Goal: Information Seeking & Learning: Learn about a topic

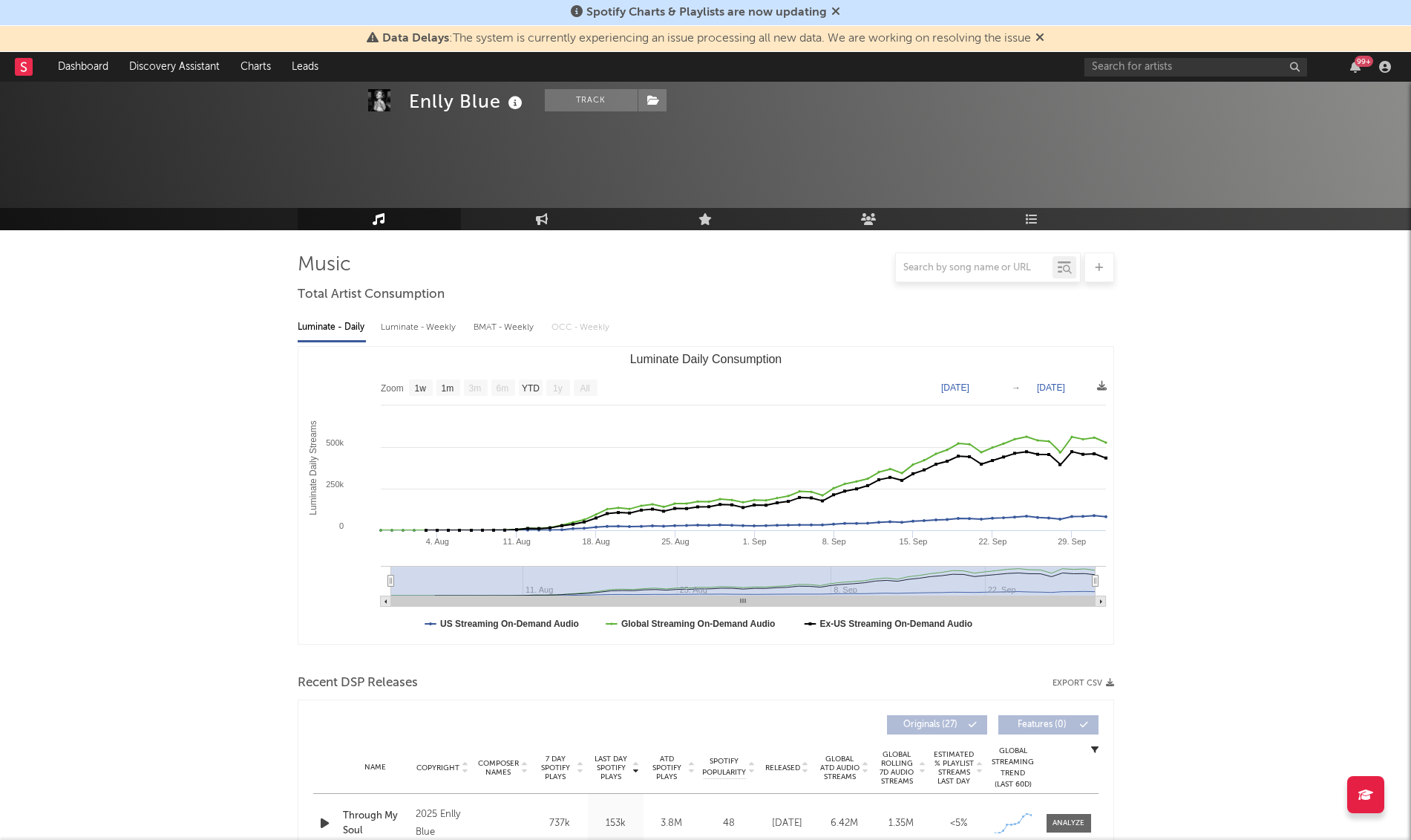
select select "1w"
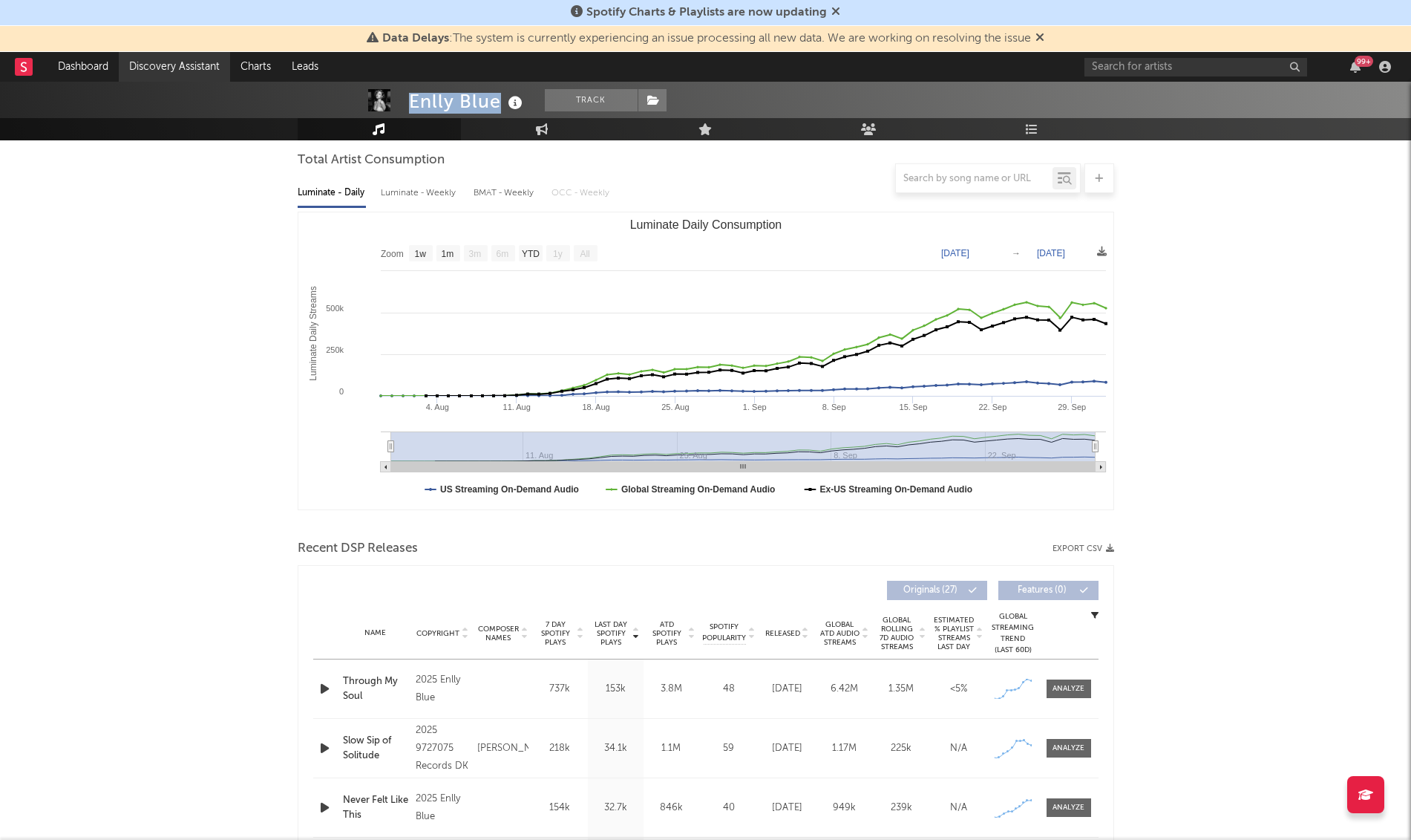
click at [176, 65] on link "Discovery Assistant" at bounding box center [174, 66] width 111 height 29
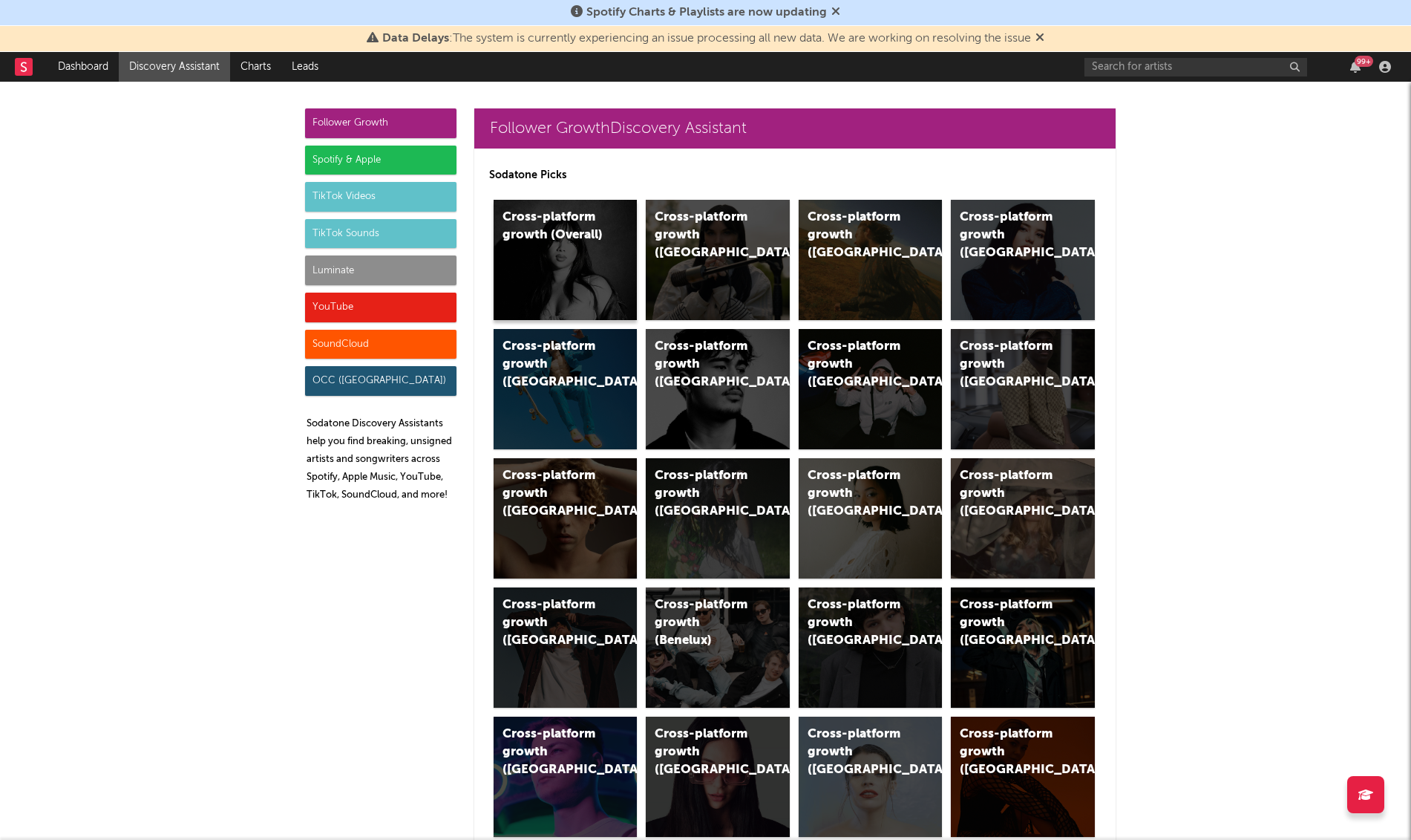
click at [574, 252] on div "Cross-platform growth (Overall)" at bounding box center [566, 259] width 144 height 120
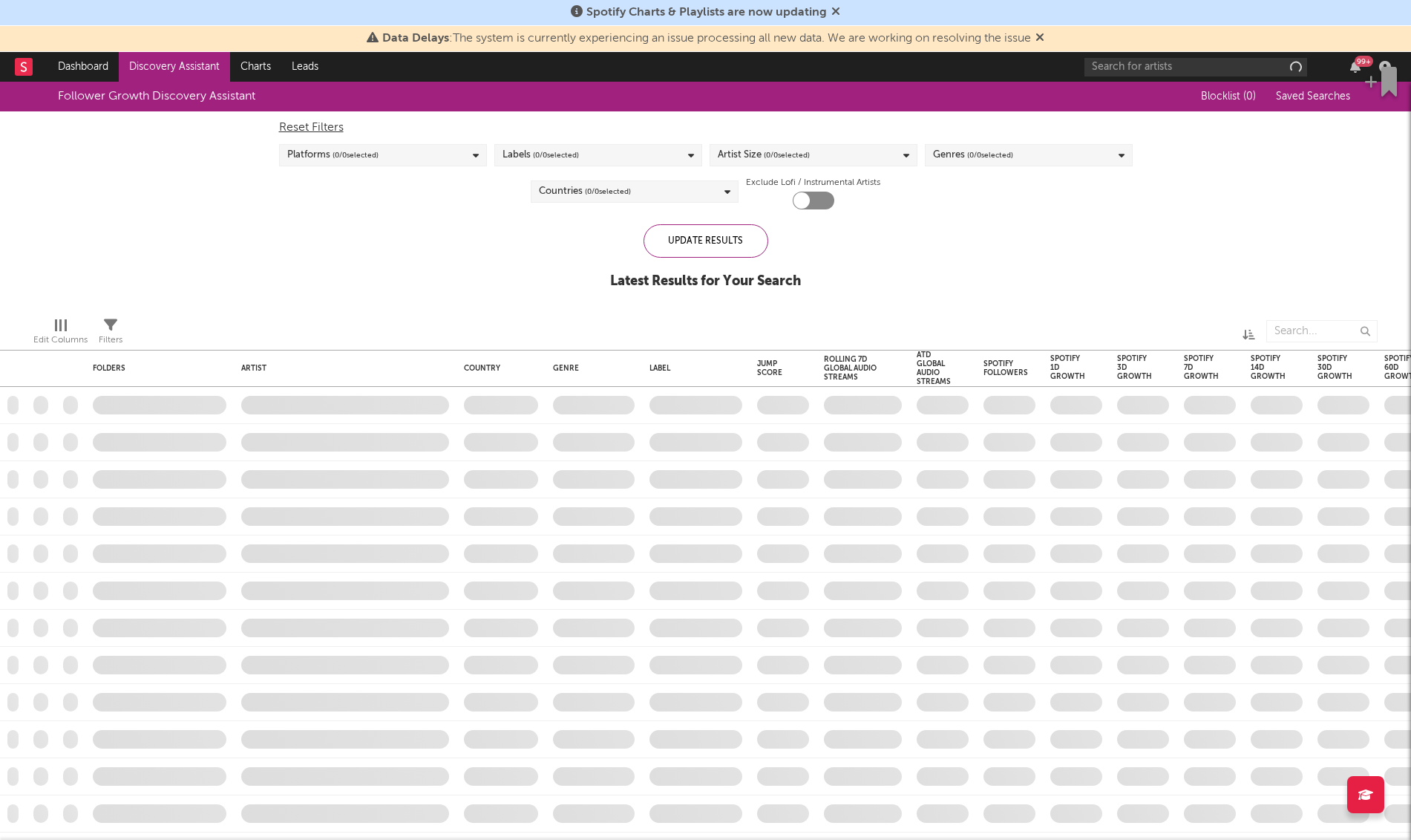
checkbox input "true"
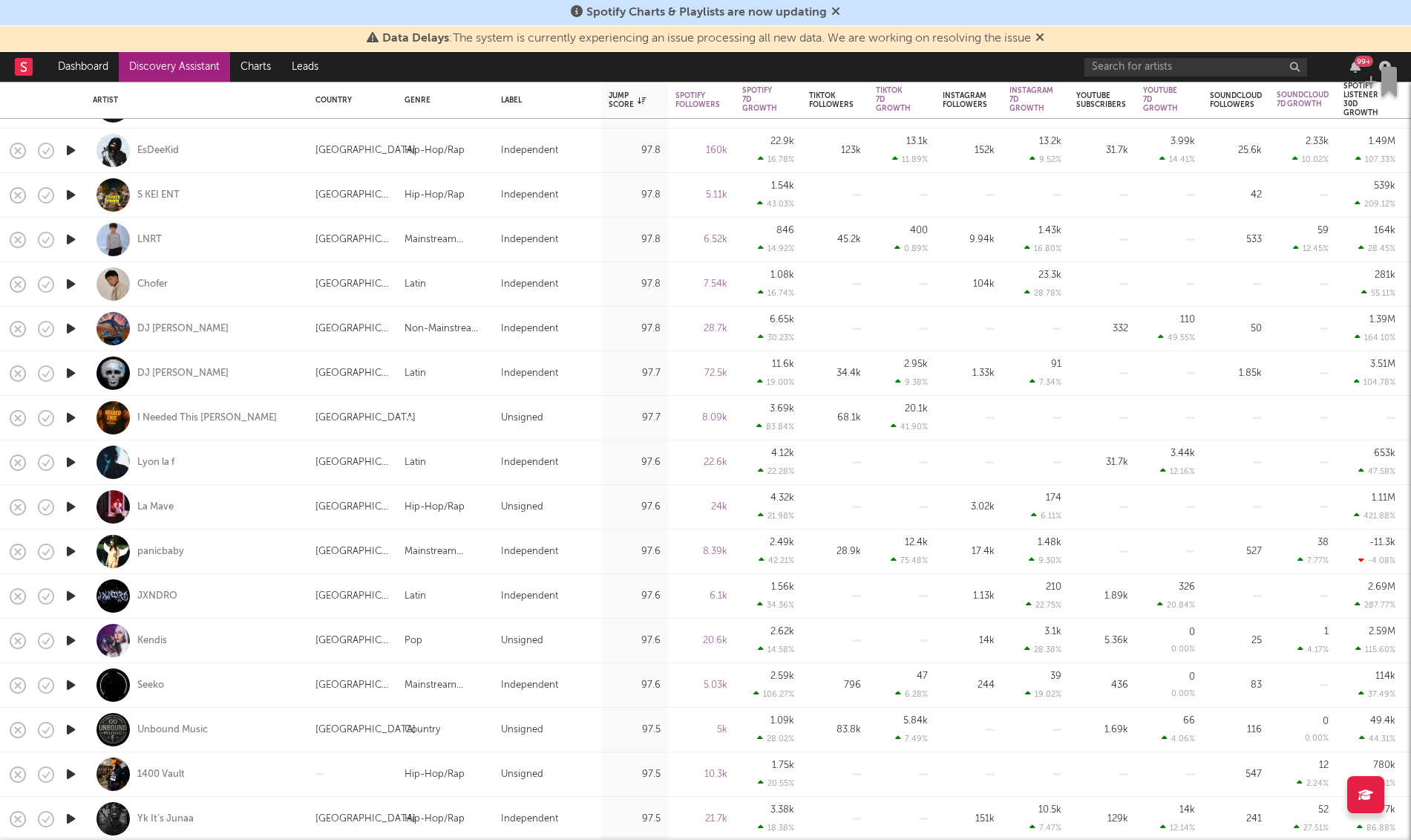
click at [74, 506] on icon "button" at bounding box center [71, 506] width 16 height 19
click at [69, 550] on icon "button" at bounding box center [71, 550] width 16 height 19
click at [68, 591] on icon "button" at bounding box center [71, 595] width 16 height 19
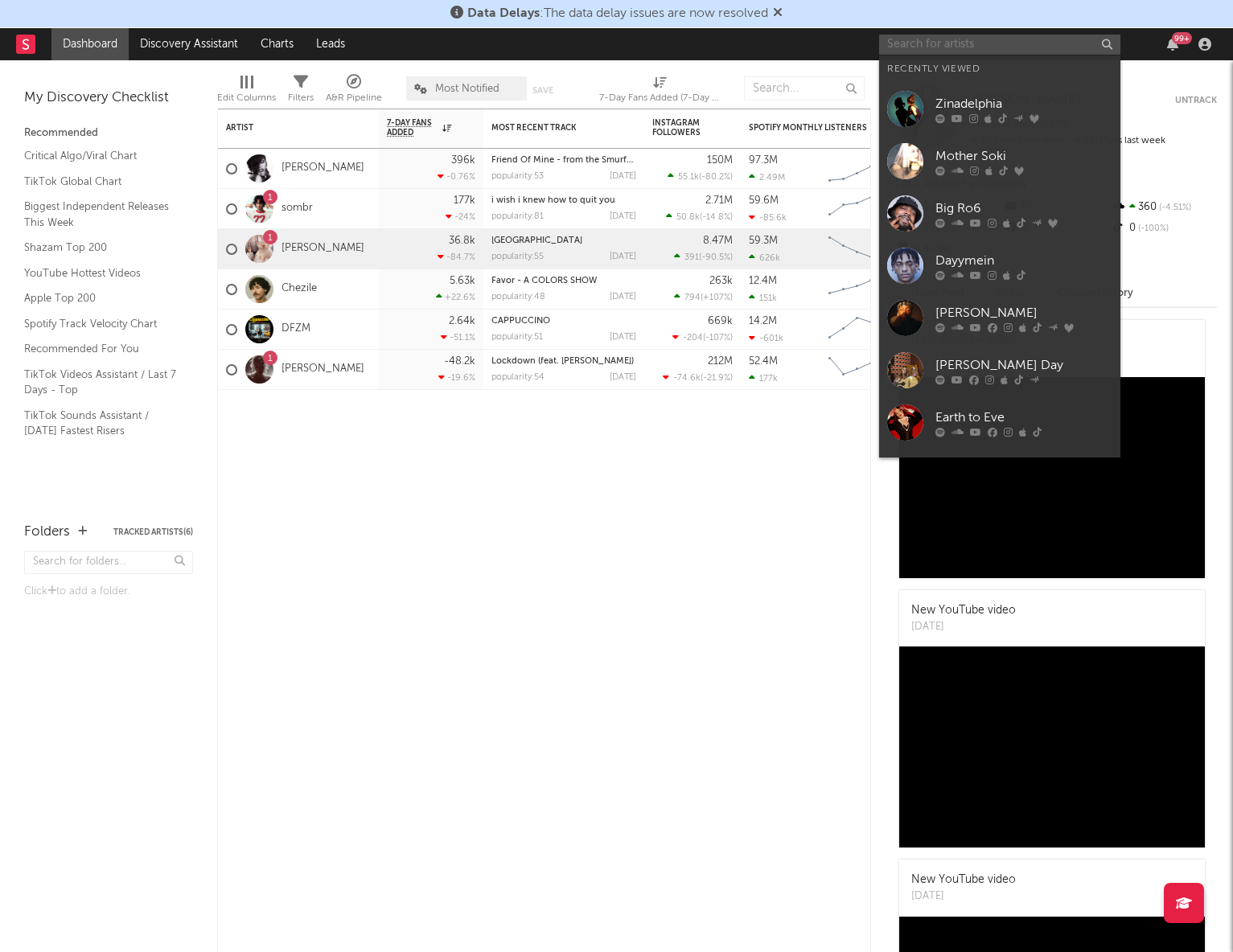
click at [983, 46] on input "text" at bounding box center [1000, 44] width 241 height 20
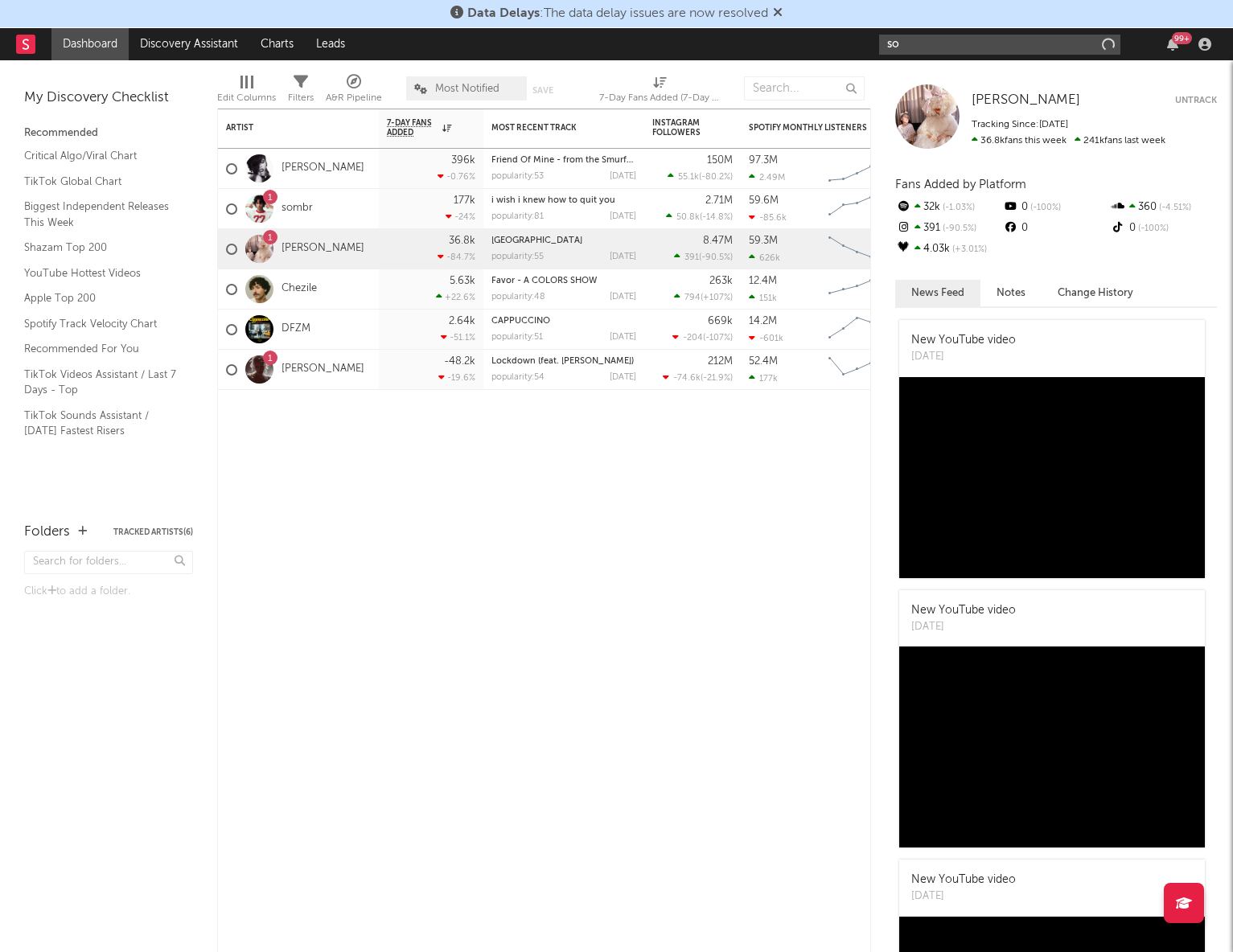
type input "s"
click at [937, 46] on input "enly" at bounding box center [1000, 44] width 241 height 20
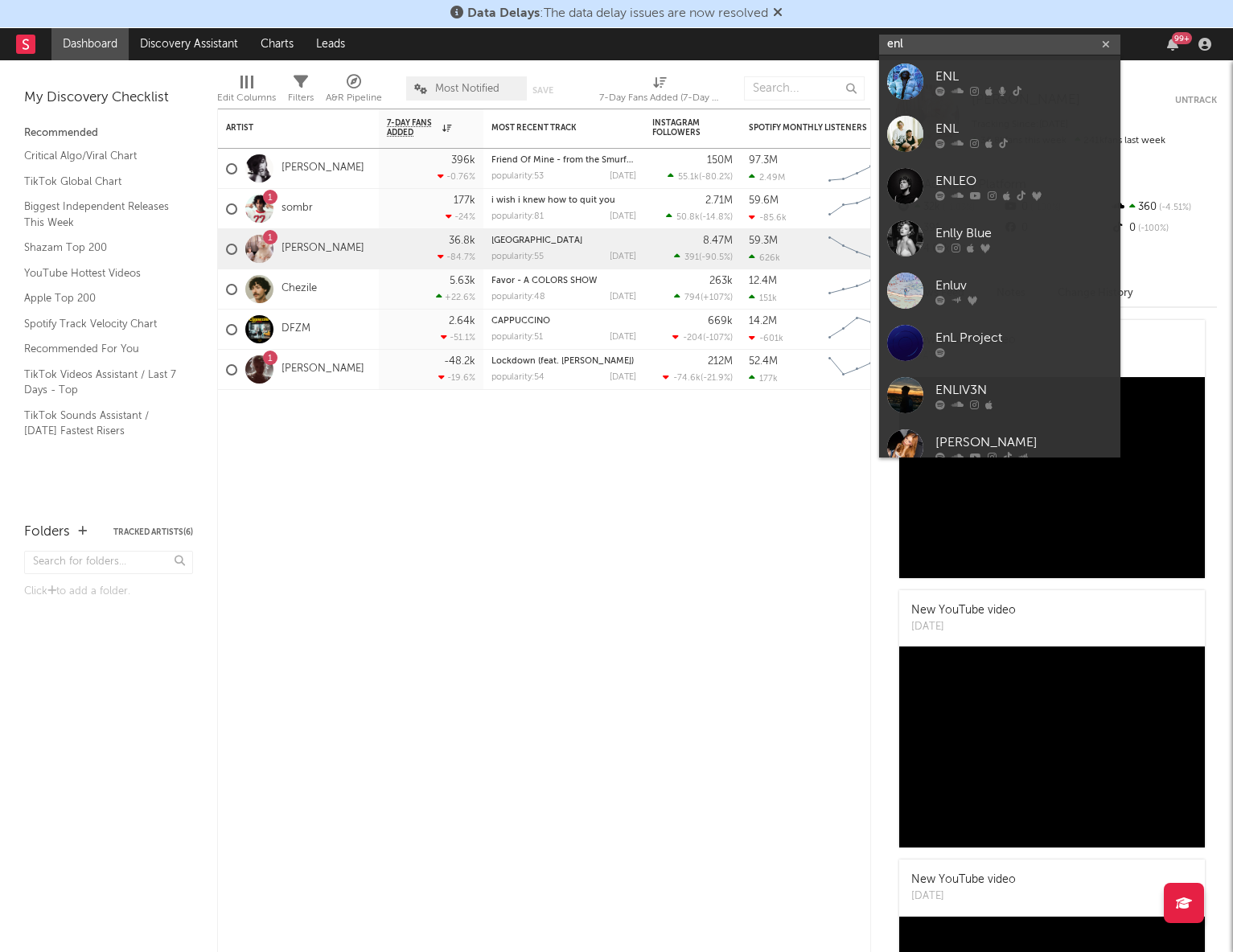
type input "en"
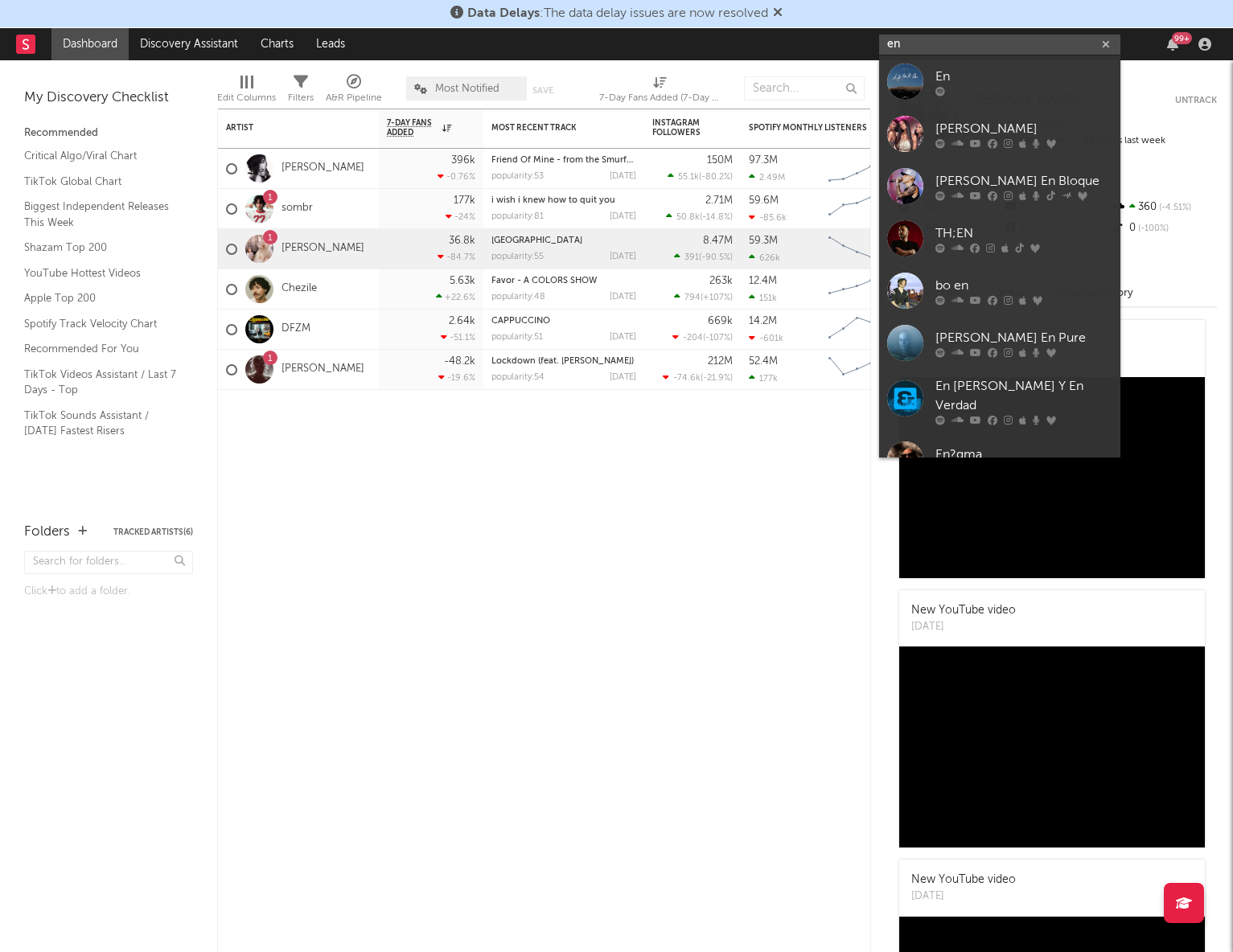
click at [947, 43] on input "en" at bounding box center [1000, 44] width 241 height 20
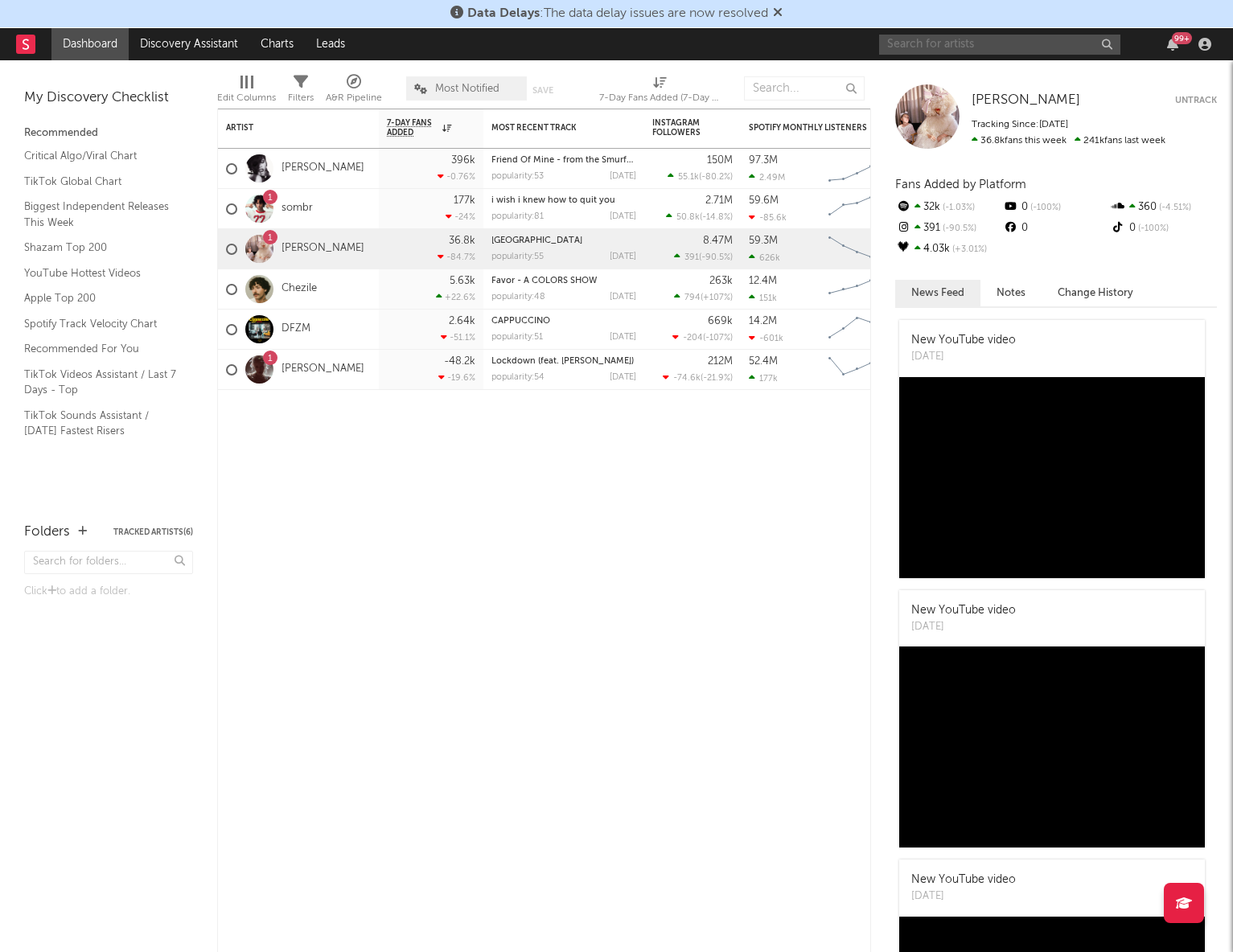
click at [970, 44] on input "text" at bounding box center [1000, 44] width 241 height 20
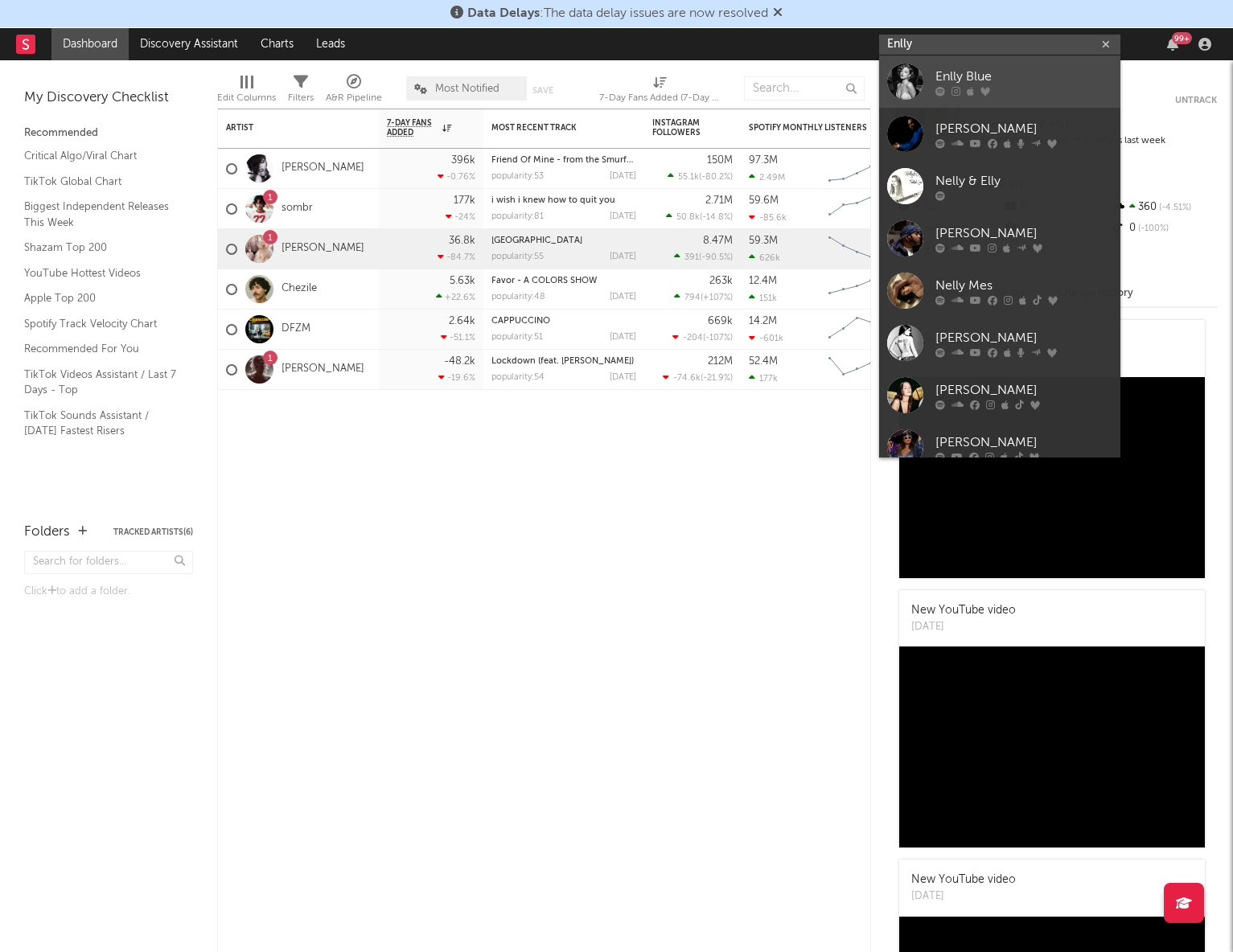
type input "Enlly"
click at [1002, 84] on div "Enlly Blue" at bounding box center [1023, 76] width 177 height 19
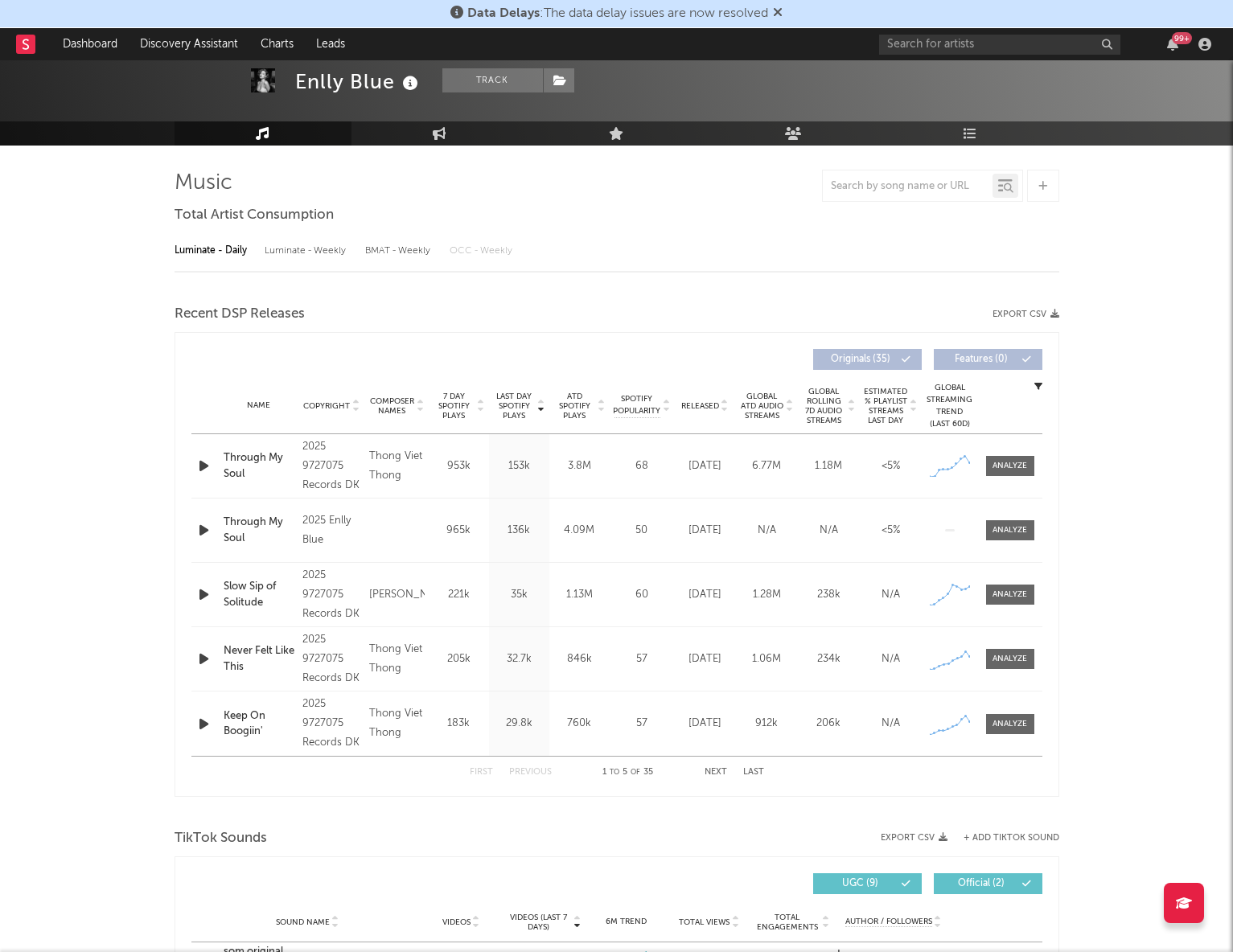
select select "1w"
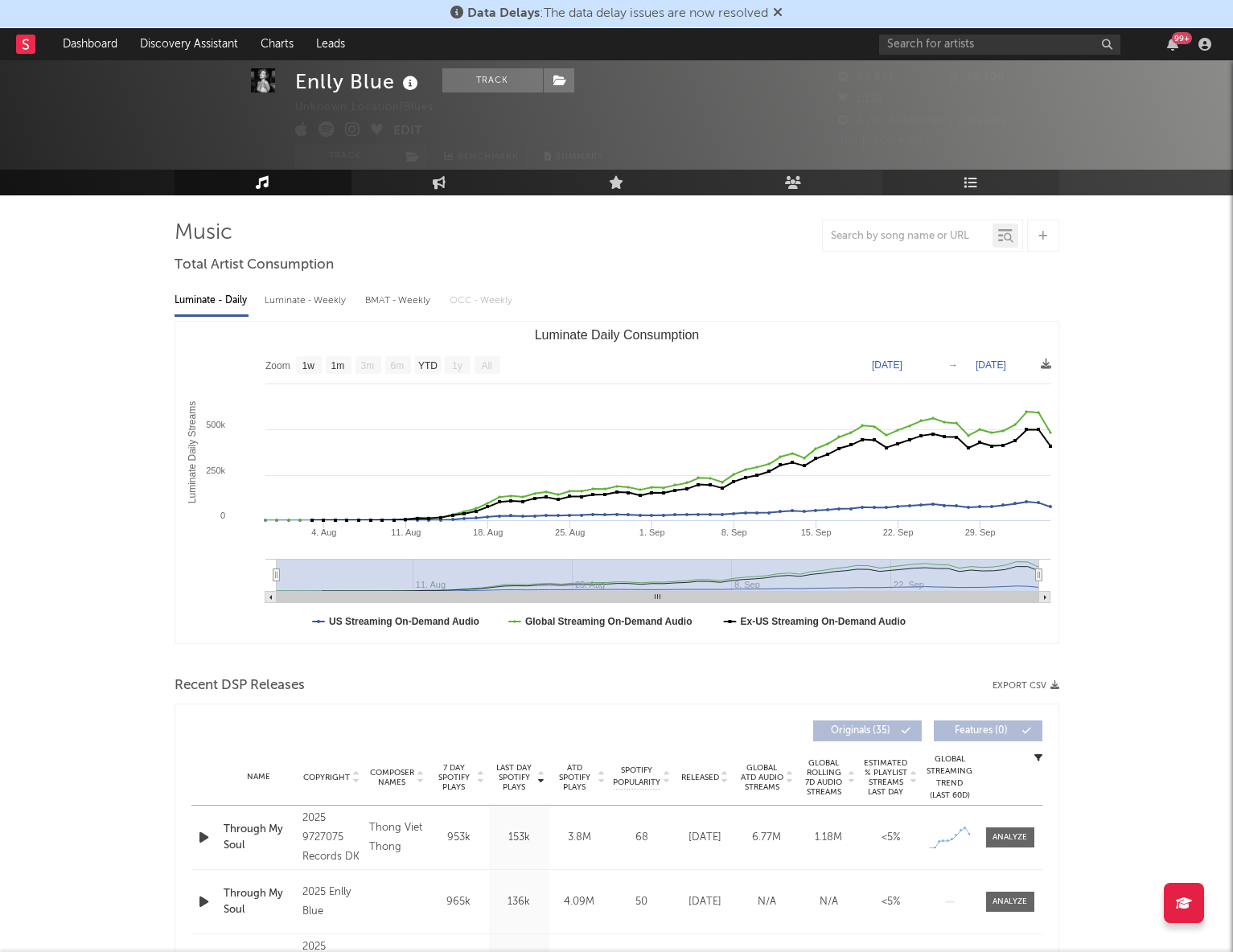
scroll to position [45, 0]
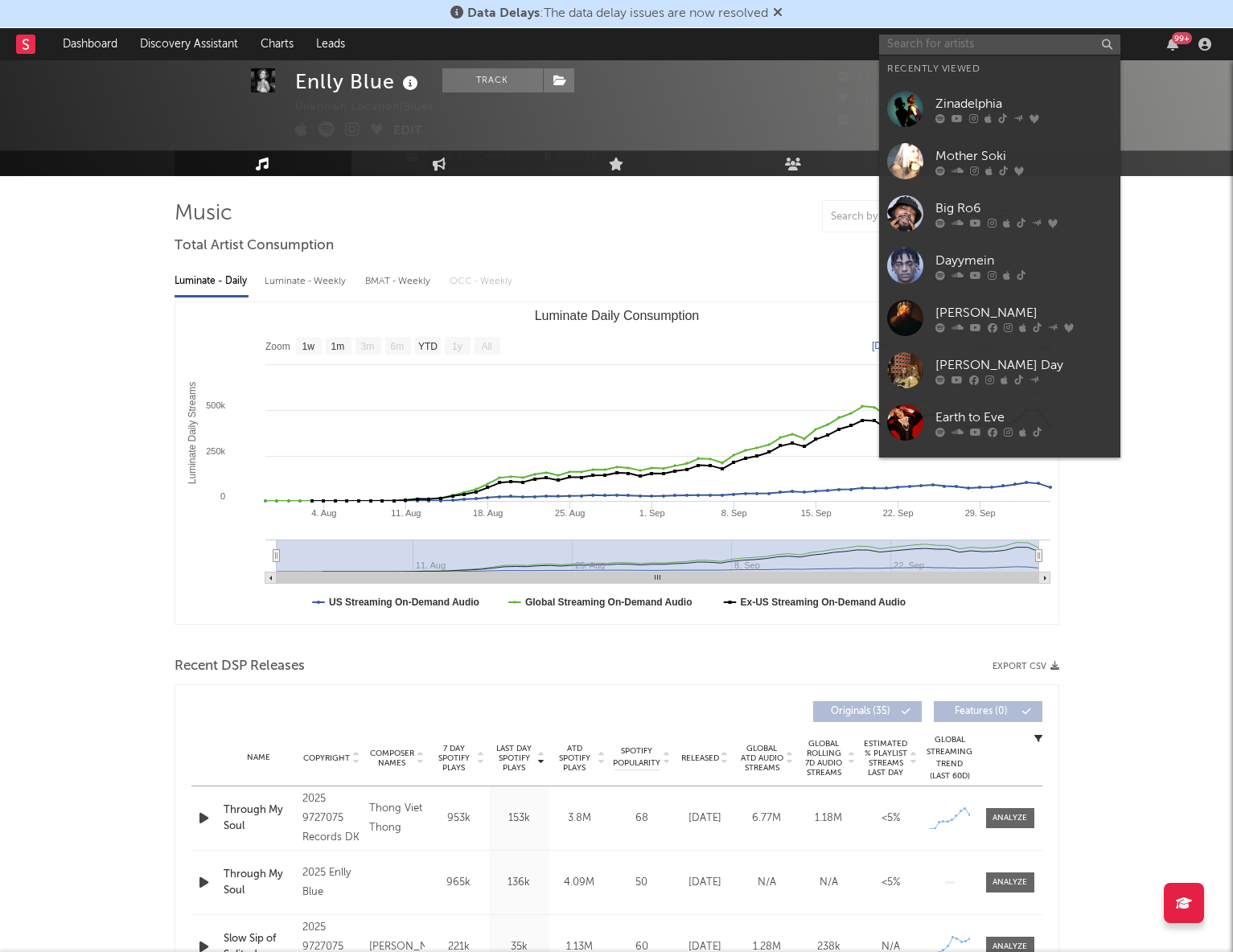
click at [962, 42] on input "text" at bounding box center [1000, 44] width 241 height 20
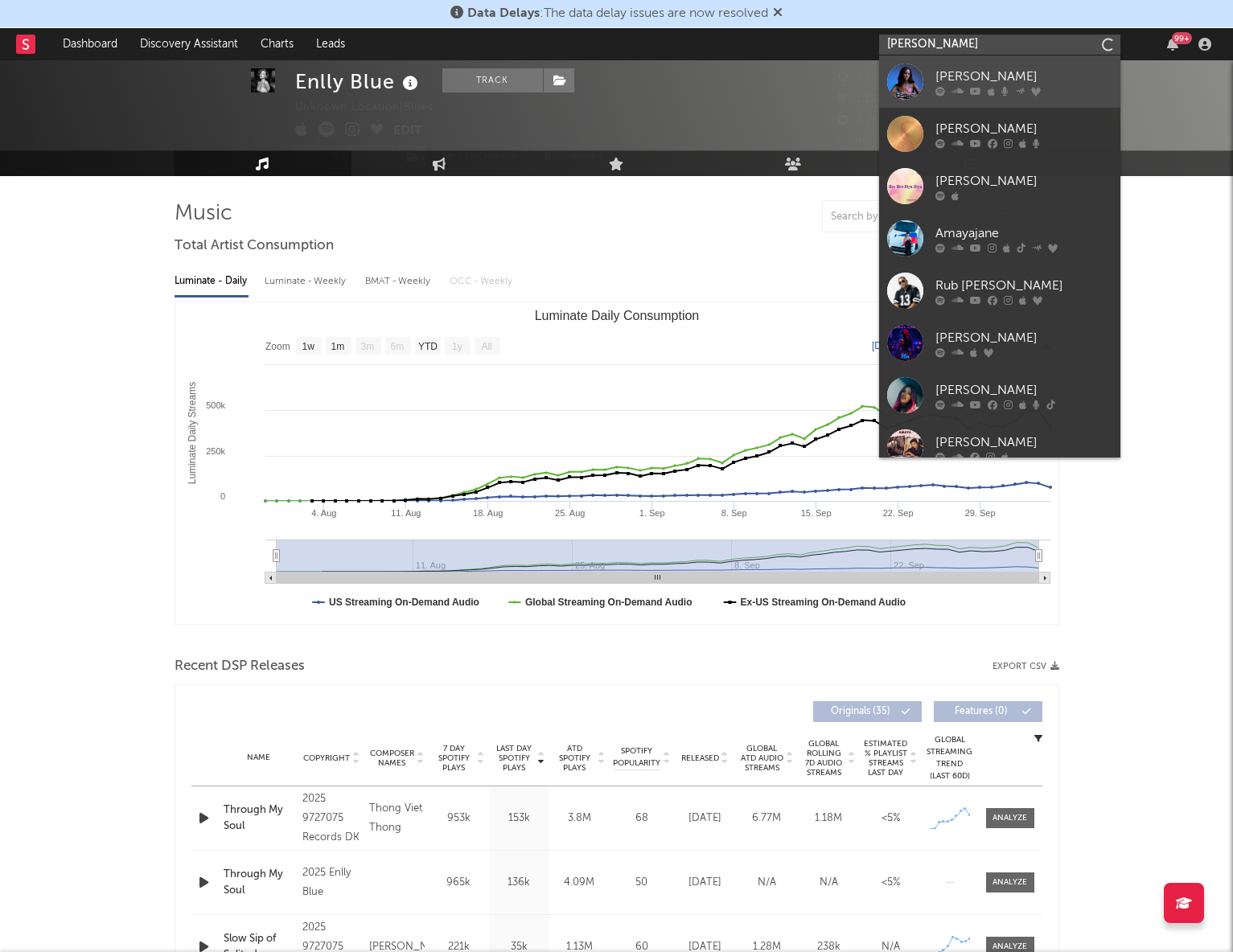
type input "[PERSON_NAME]"
click at [975, 70] on div "[PERSON_NAME]" at bounding box center [1023, 76] width 177 height 19
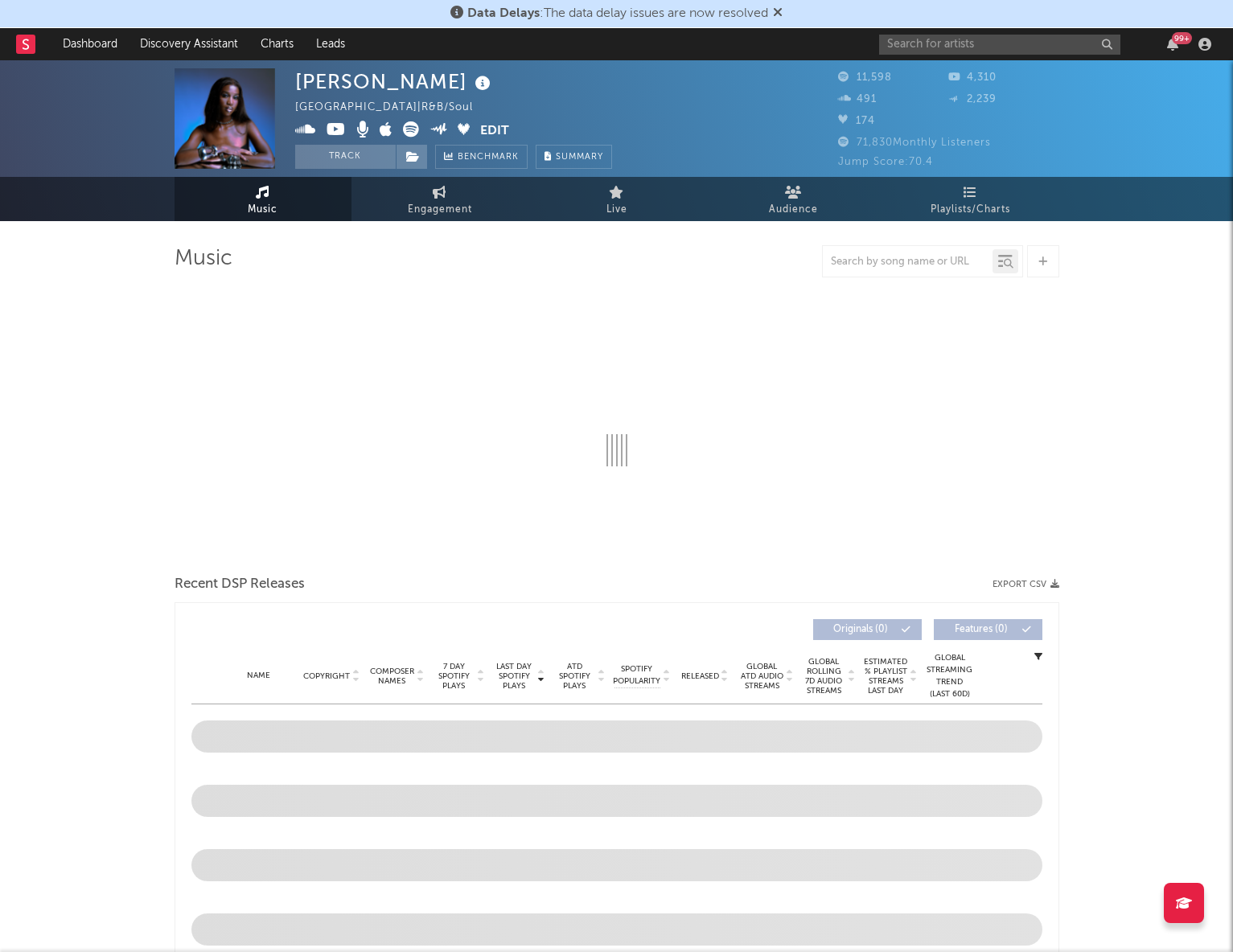
select select "6m"
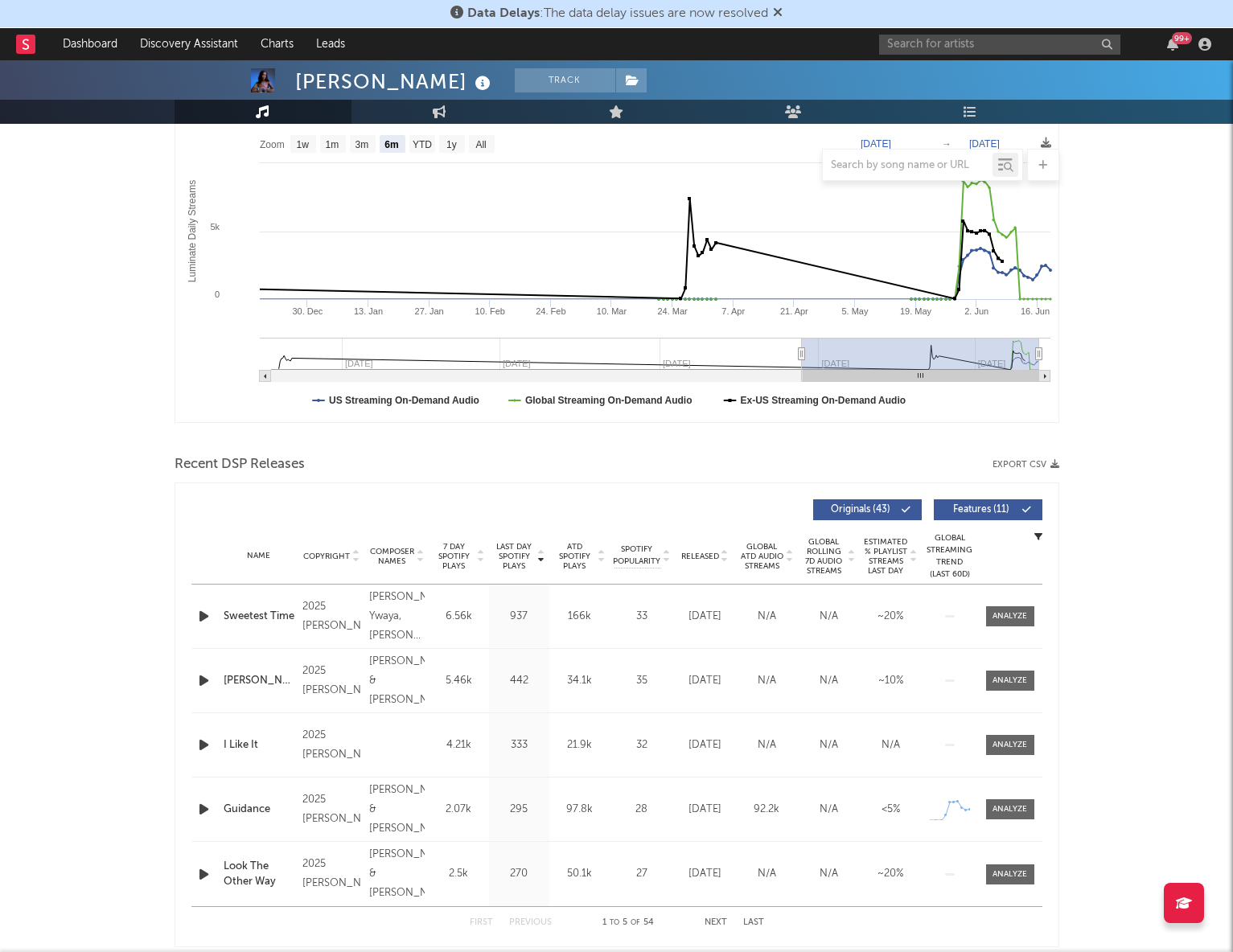
scroll to position [242, 0]
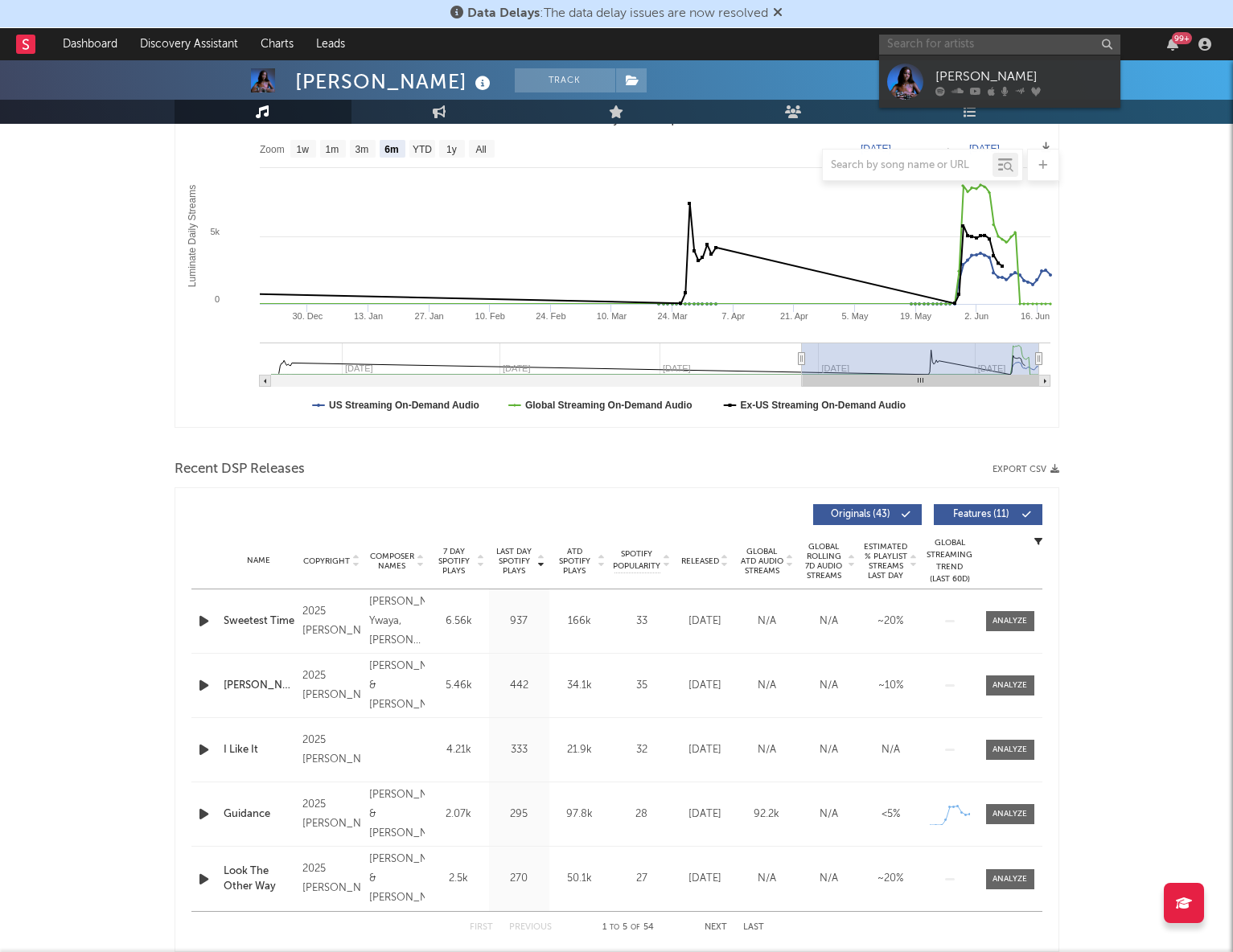
click at [938, 43] on input "text" at bounding box center [1000, 44] width 241 height 20
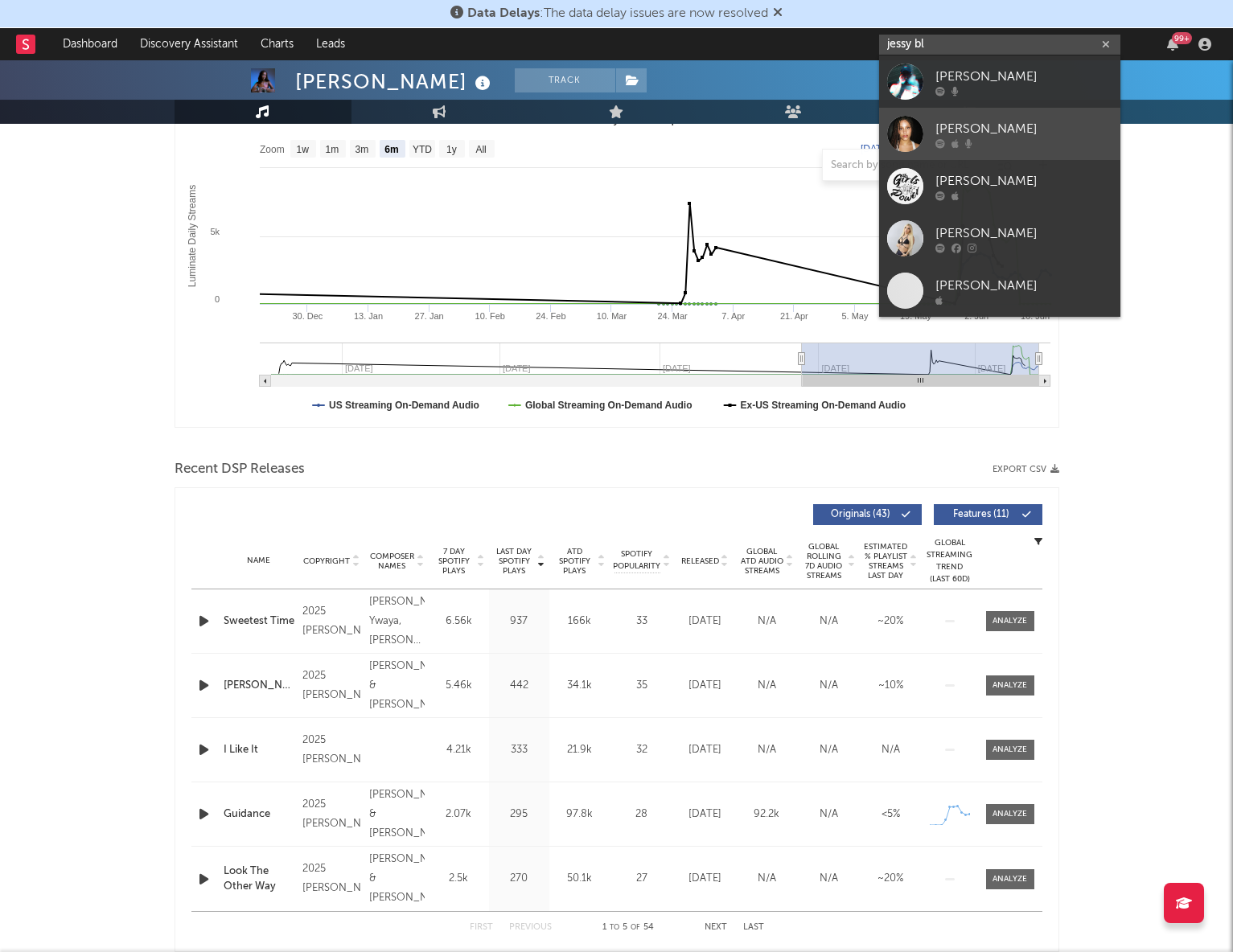
type input "jessy bl"
click at [963, 122] on div "[PERSON_NAME]" at bounding box center [1023, 128] width 177 height 19
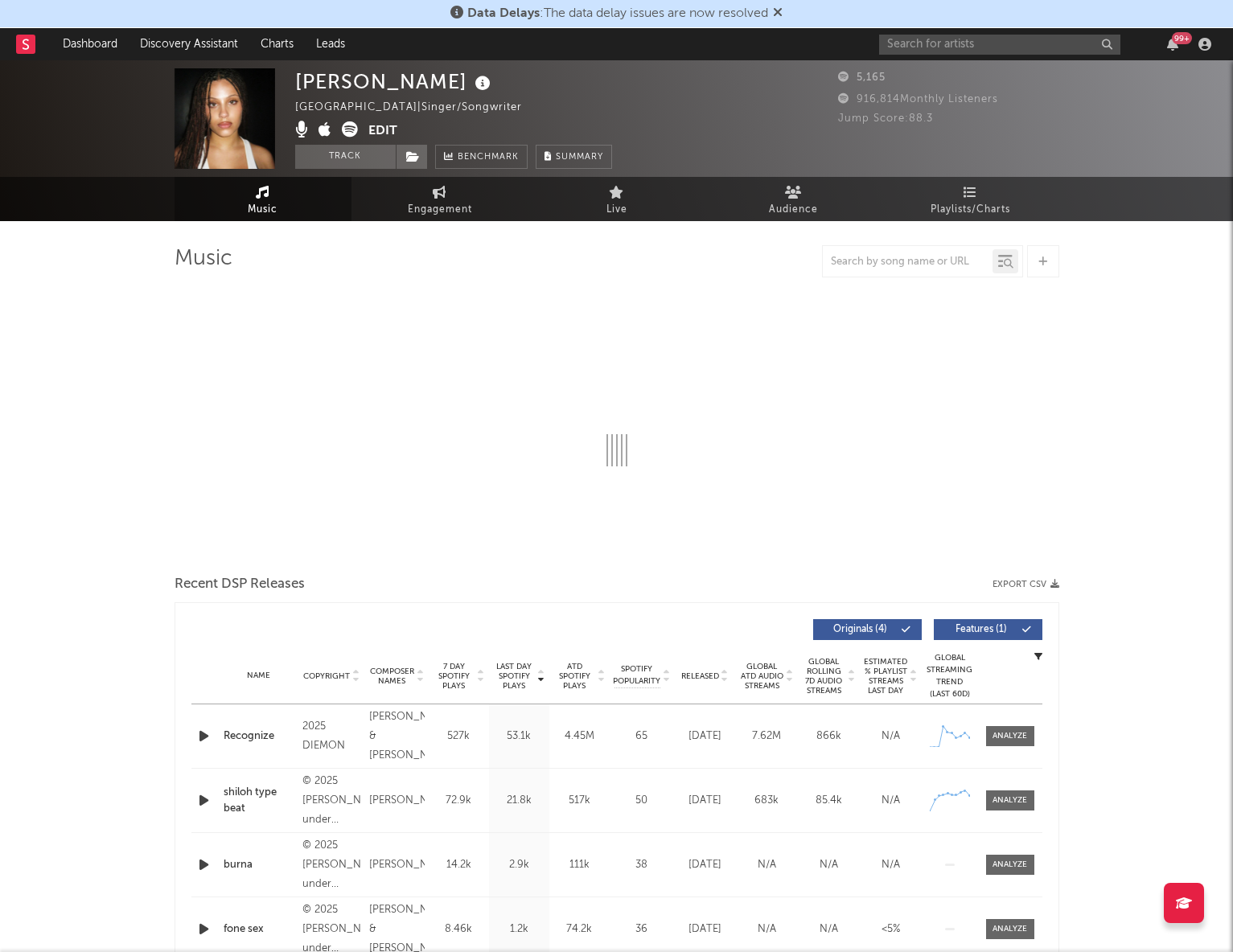
select select "1w"
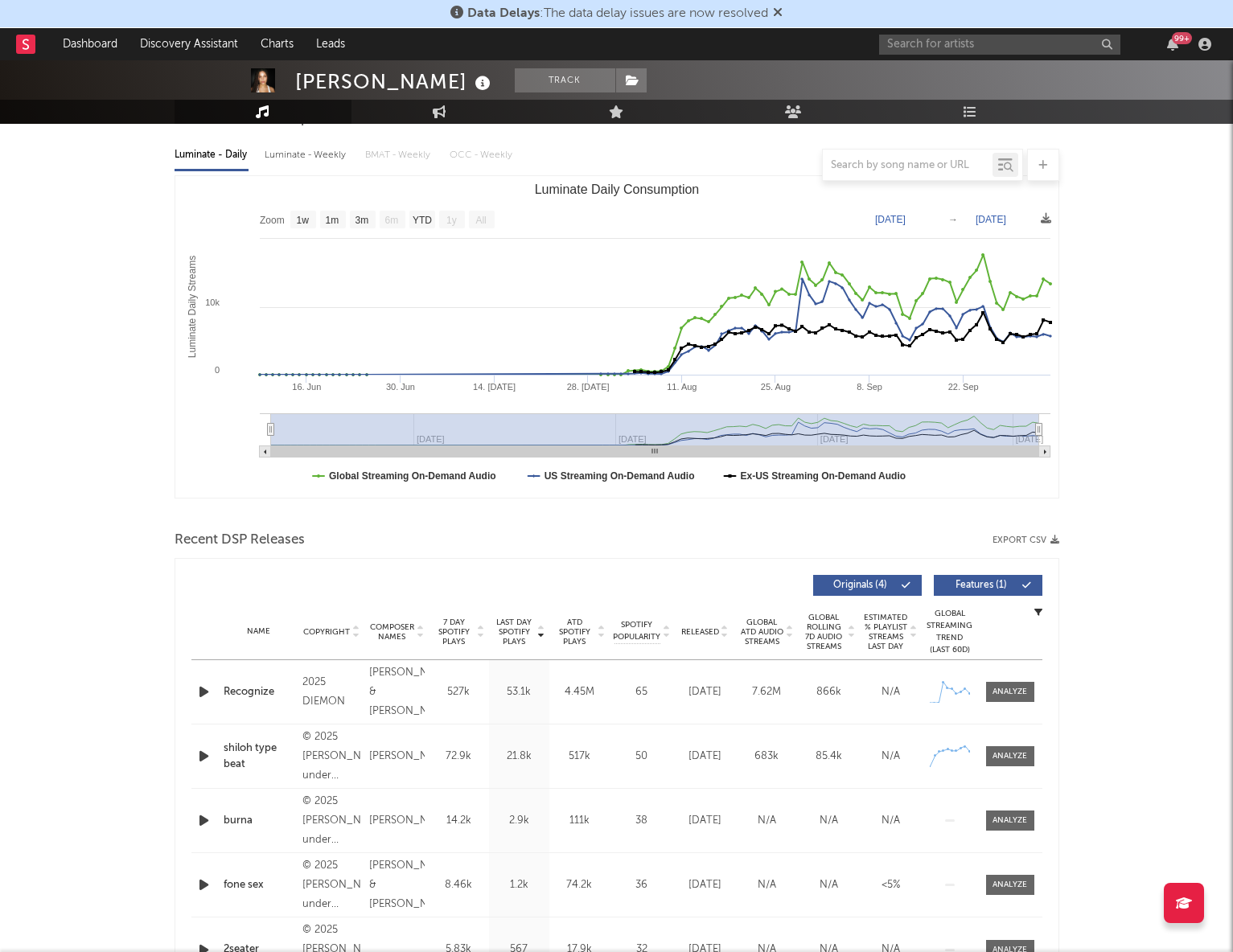
scroll to position [185, 0]
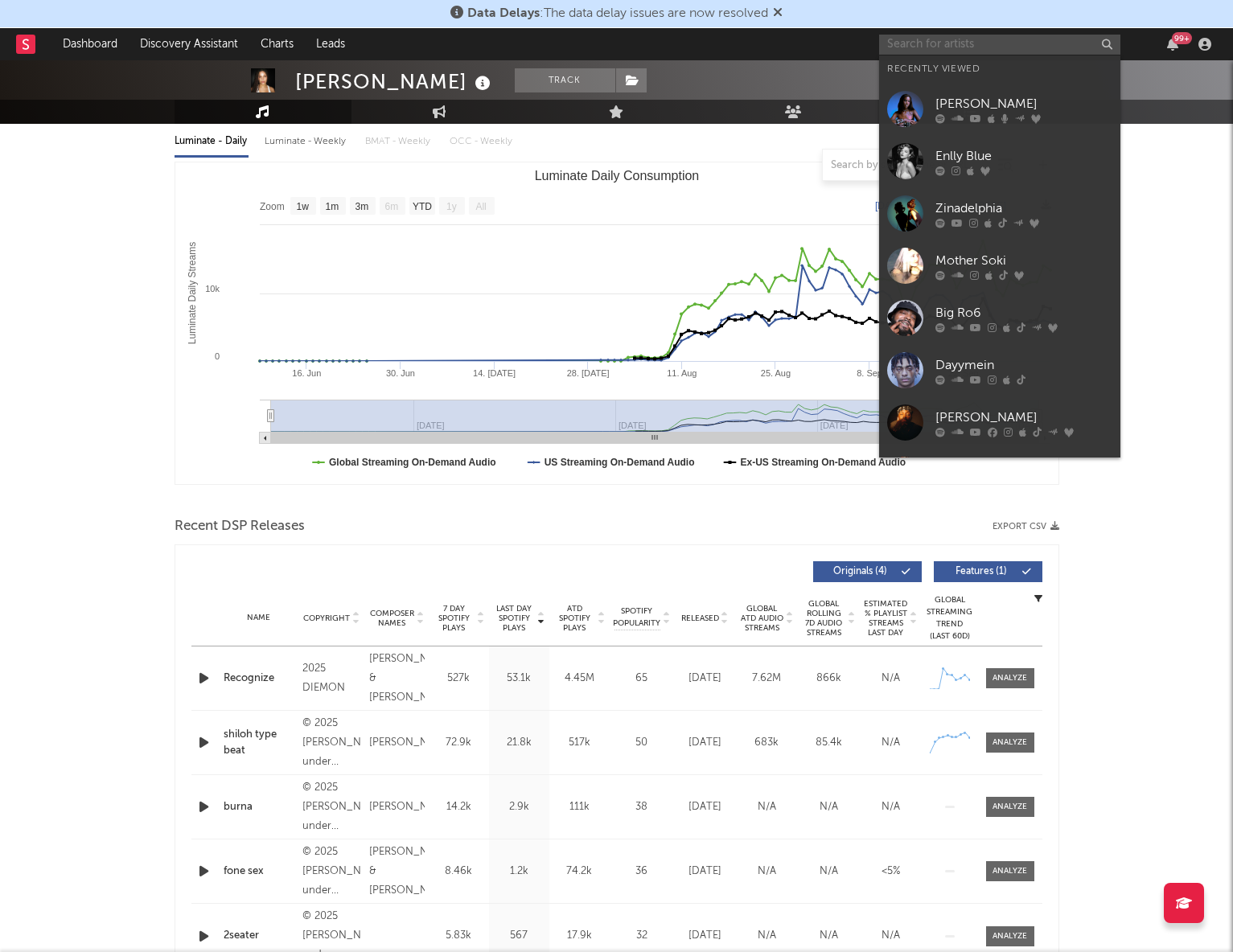
click at [945, 50] on input "text" at bounding box center [1000, 44] width 241 height 20
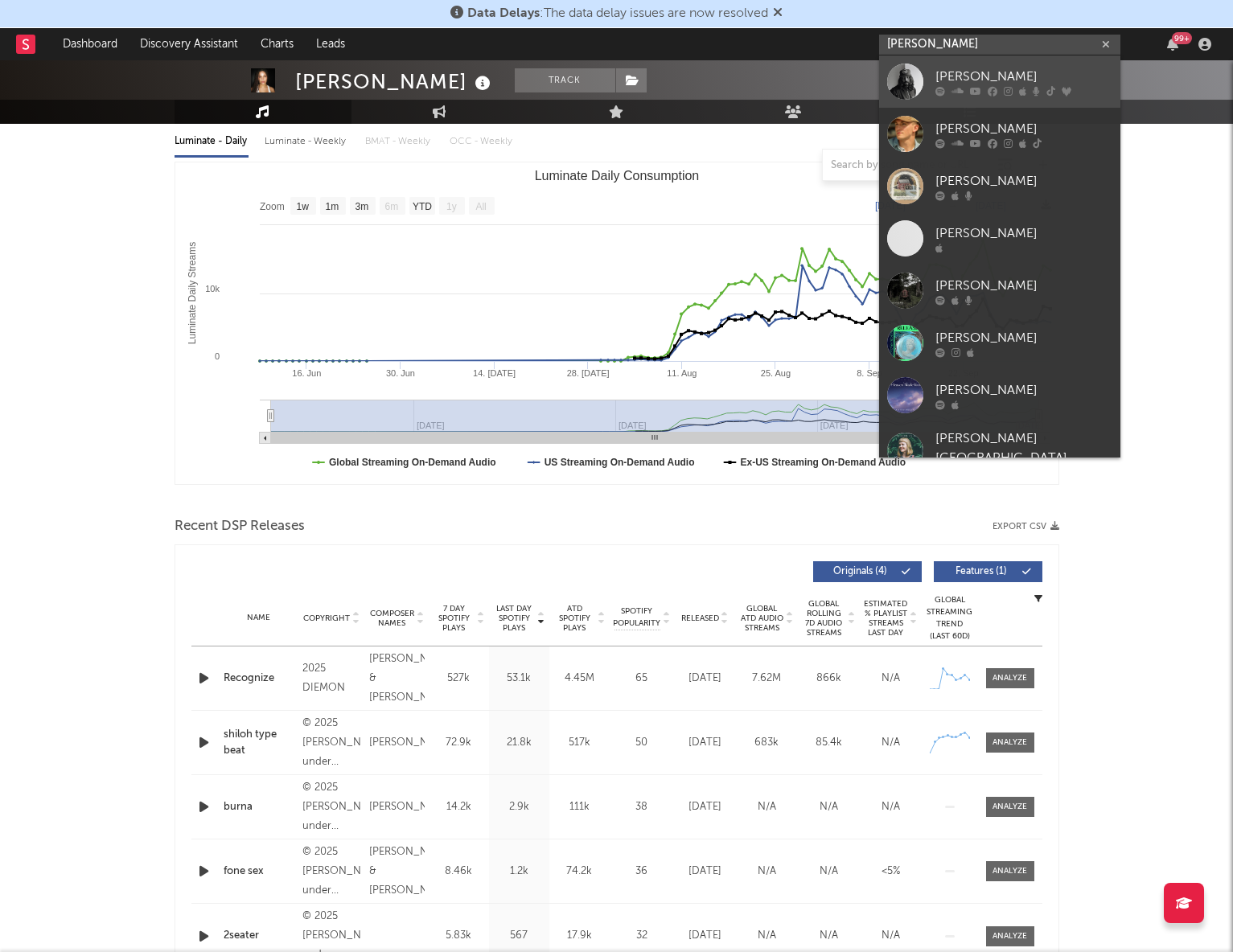
type input "[PERSON_NAME]"
click at [955, 76] on div "[PERSON_NAME]" at bounding box center [1023, 76] width 177 height 19
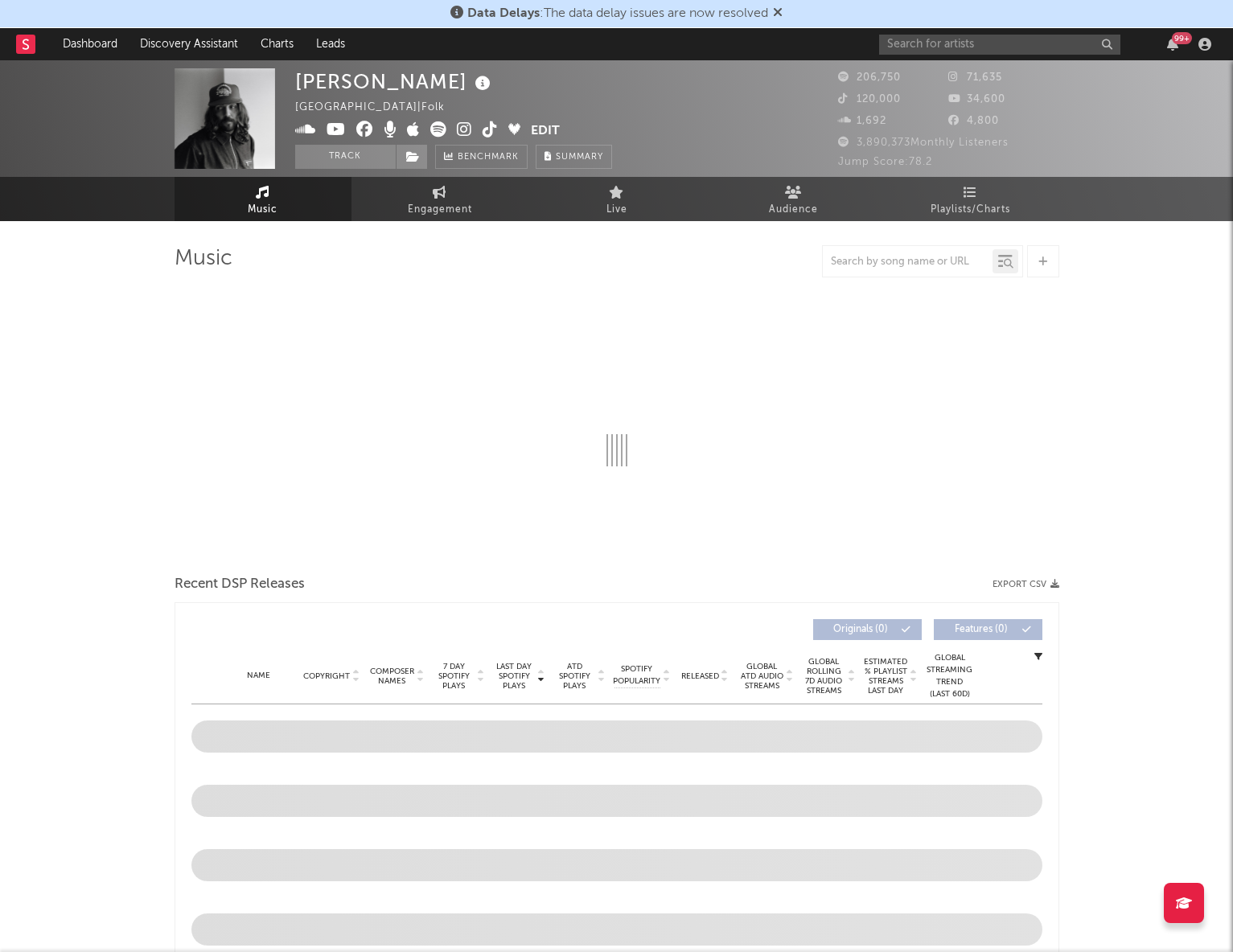
click at [780, 13] on icon at bounding box center [778, 12] width 10 height 13
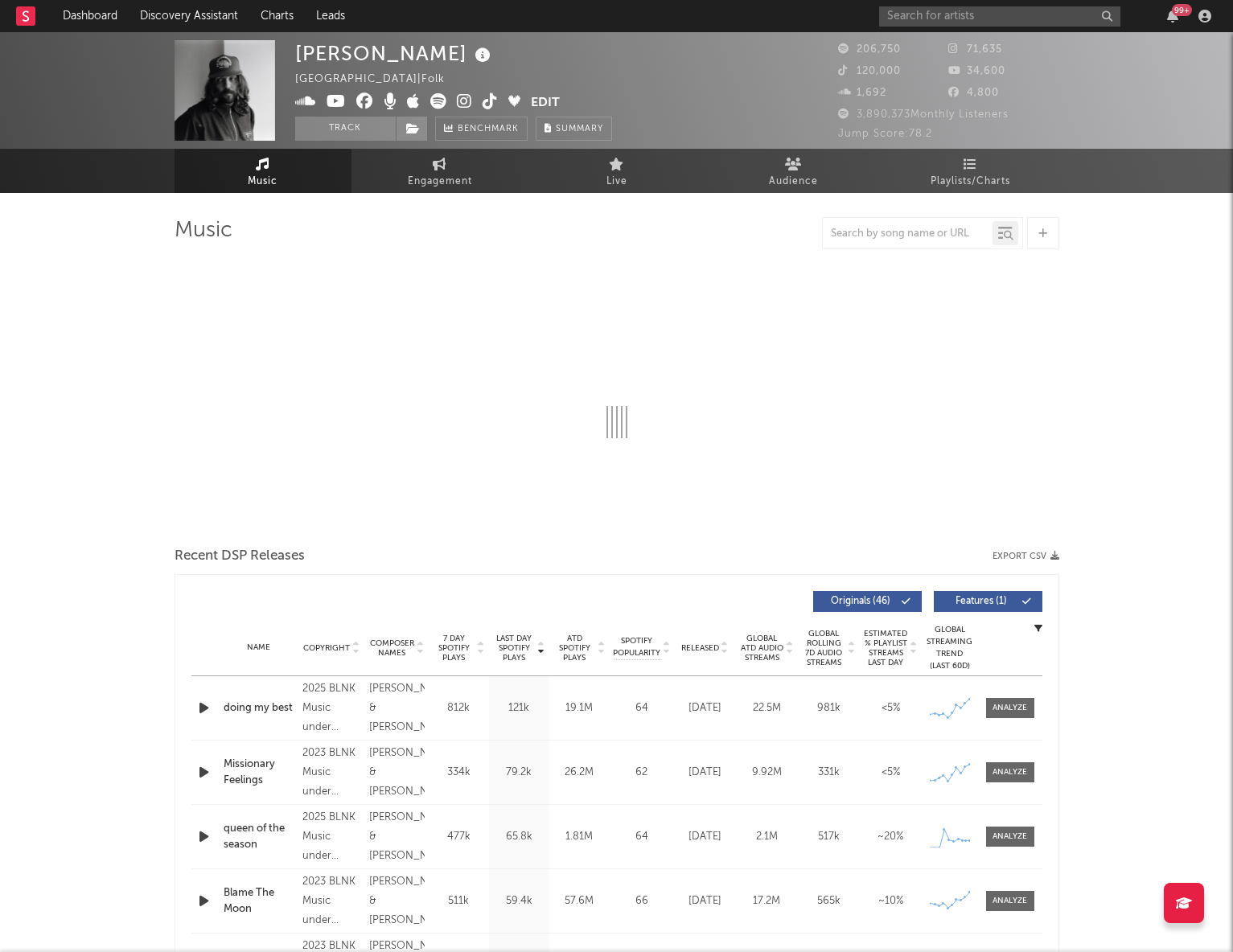
select select "6m"
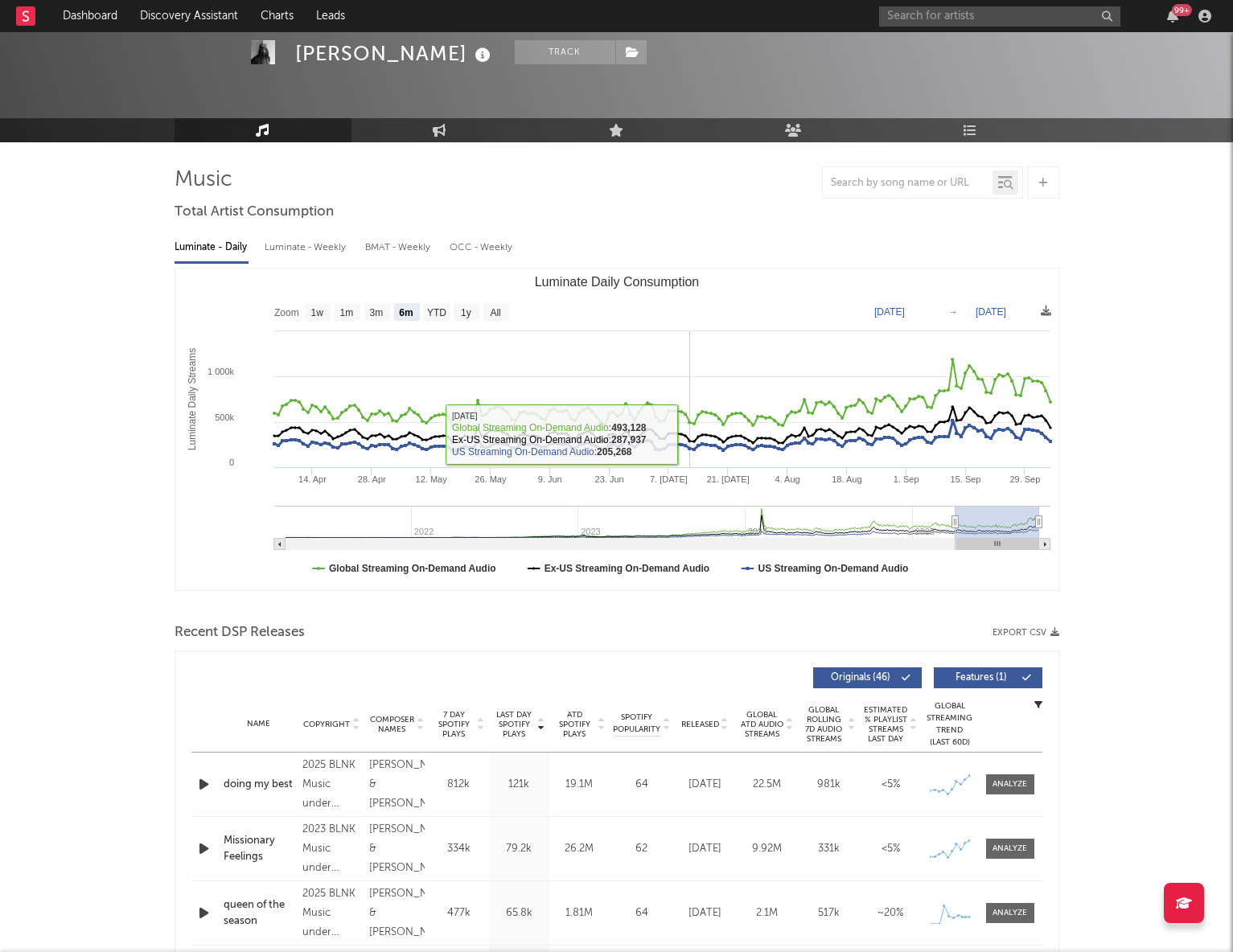
scroll to position [52, 0]
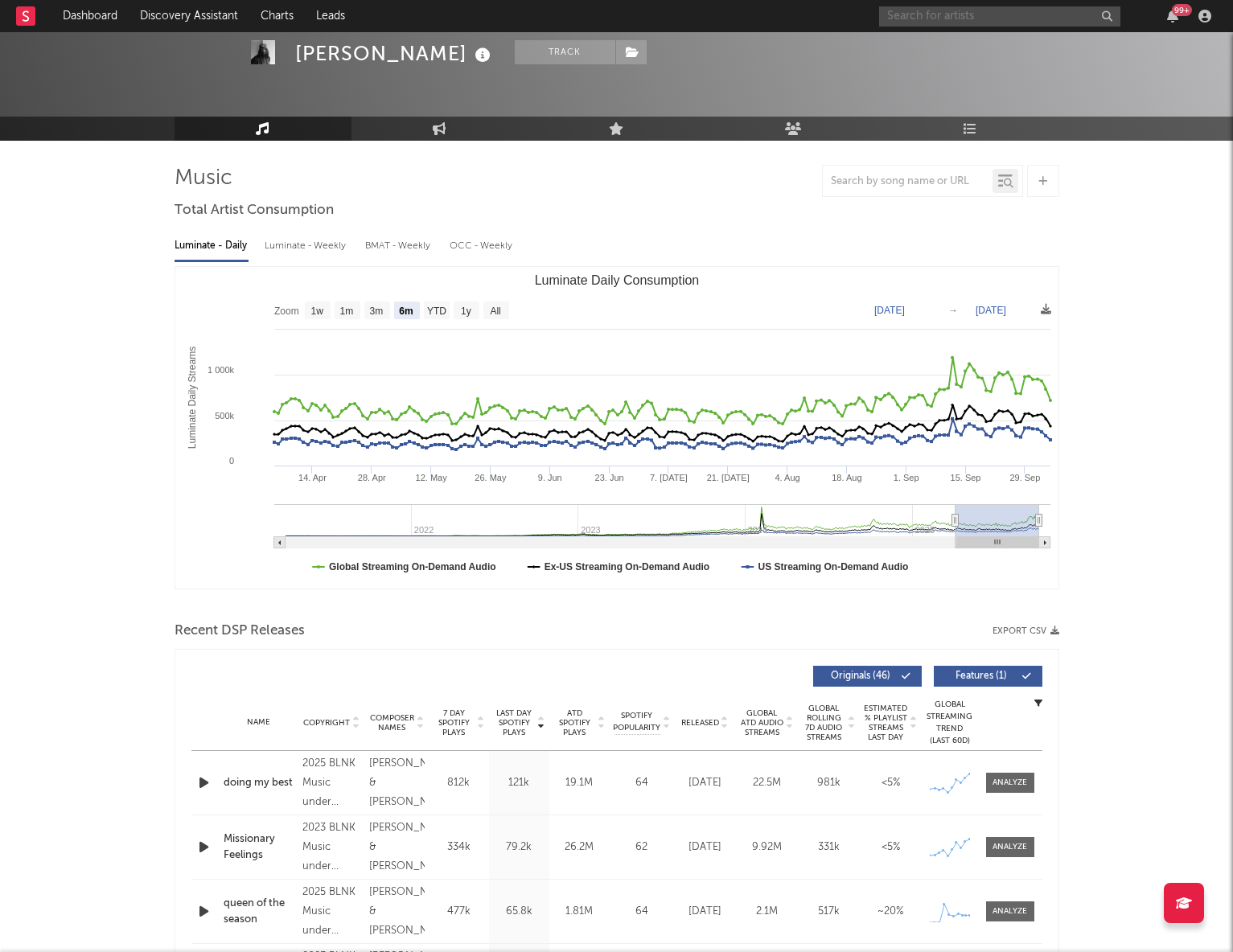
click at [936, 14] on input "text" at bounding box center [1000, 16] width 241 height 20
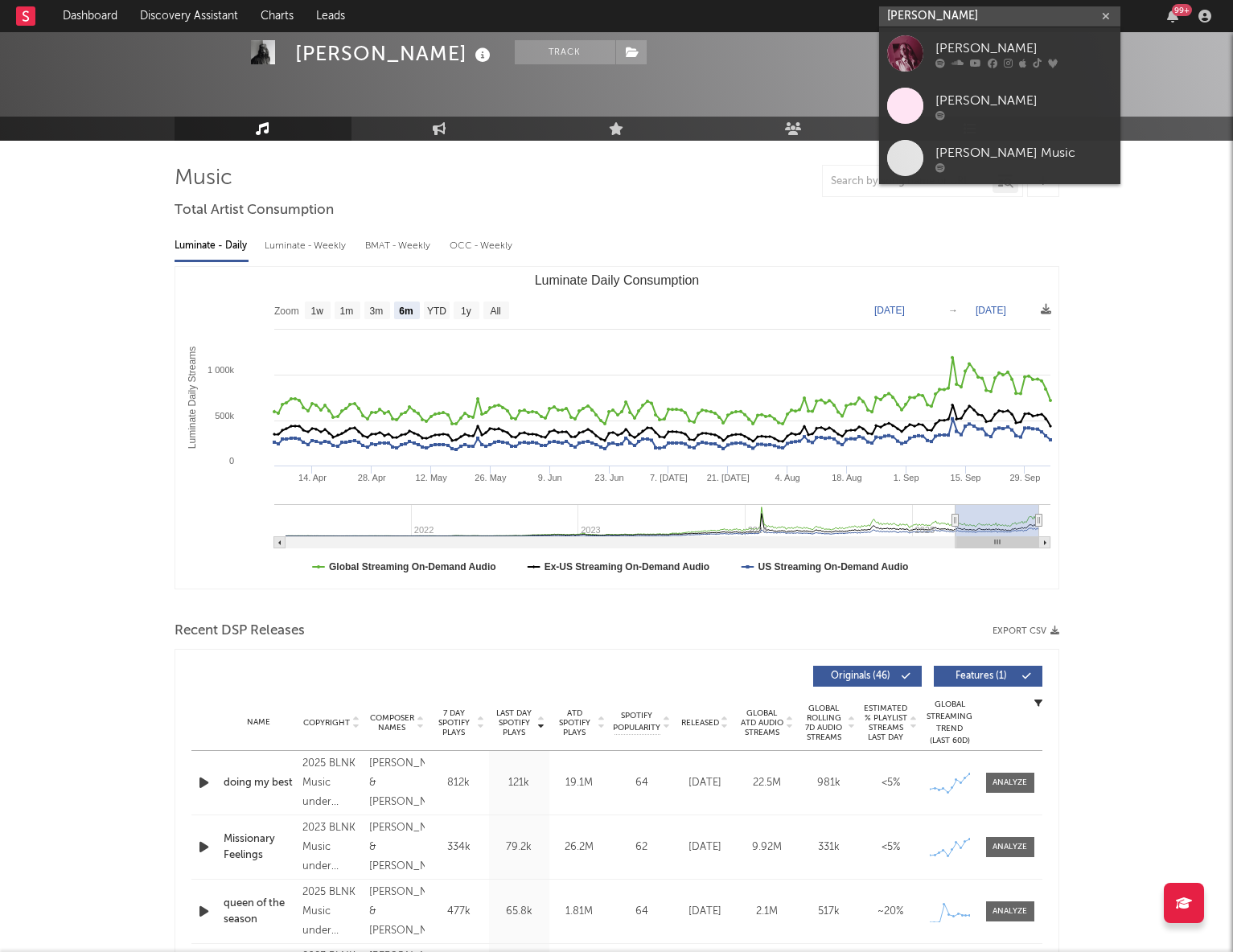
type input "[PERSON_NAME]"
click at [971, 56] on div "[PERSON_NAME]" at bounding box center [1023, 48] width 177 height 19
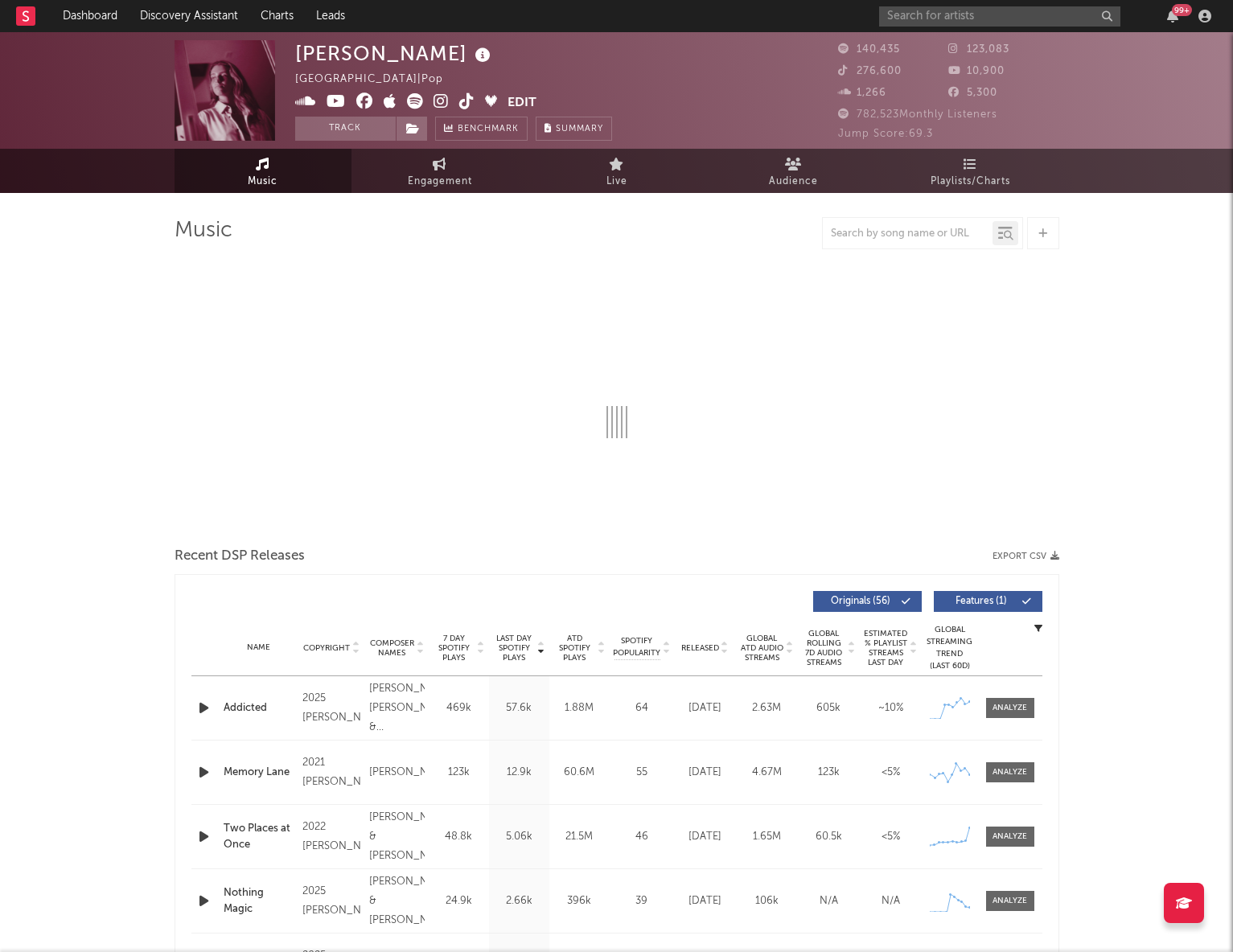
select select "6m"
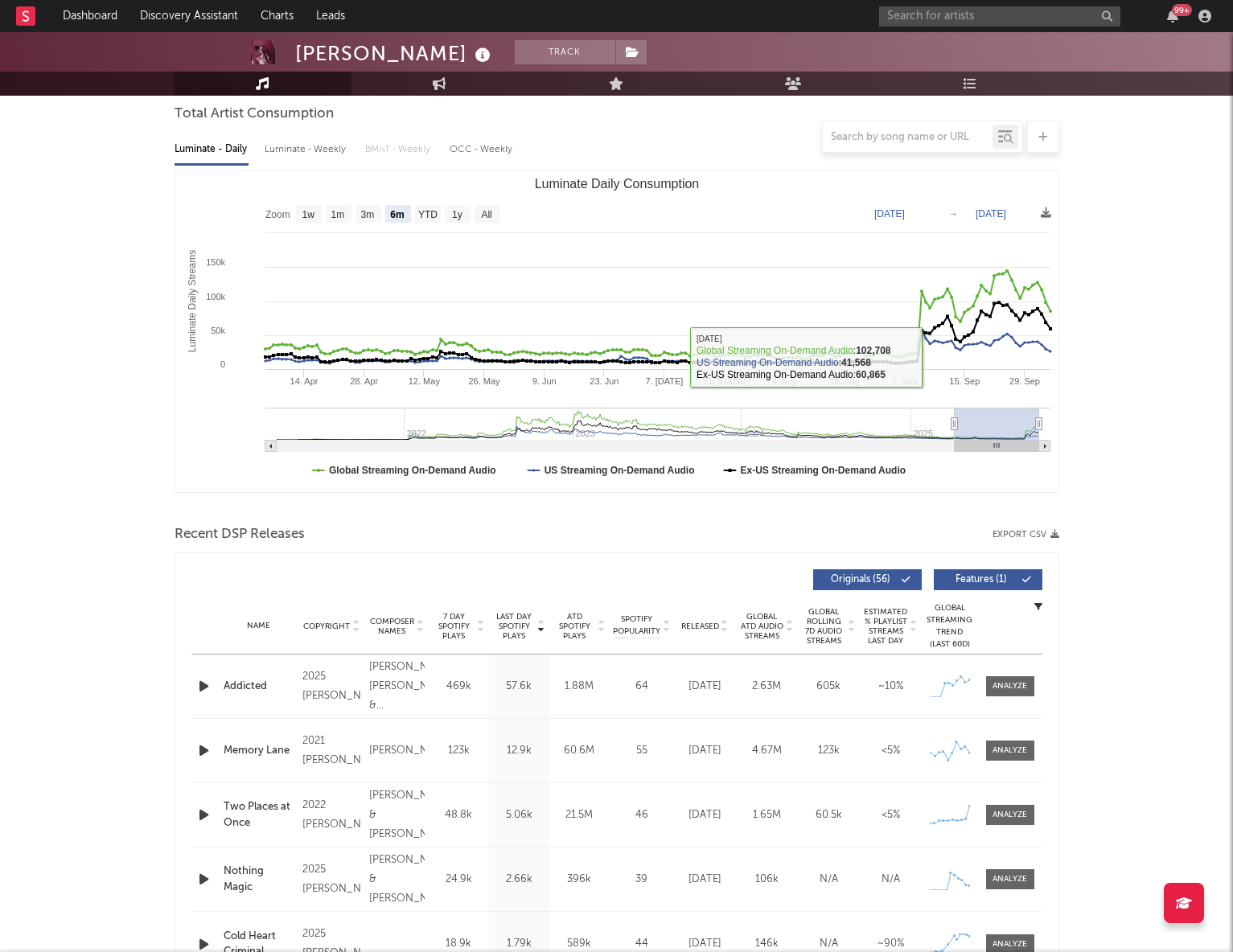
scroll to position [151, 0]
